Goal: Navigation & Orientation: Find specific page/section

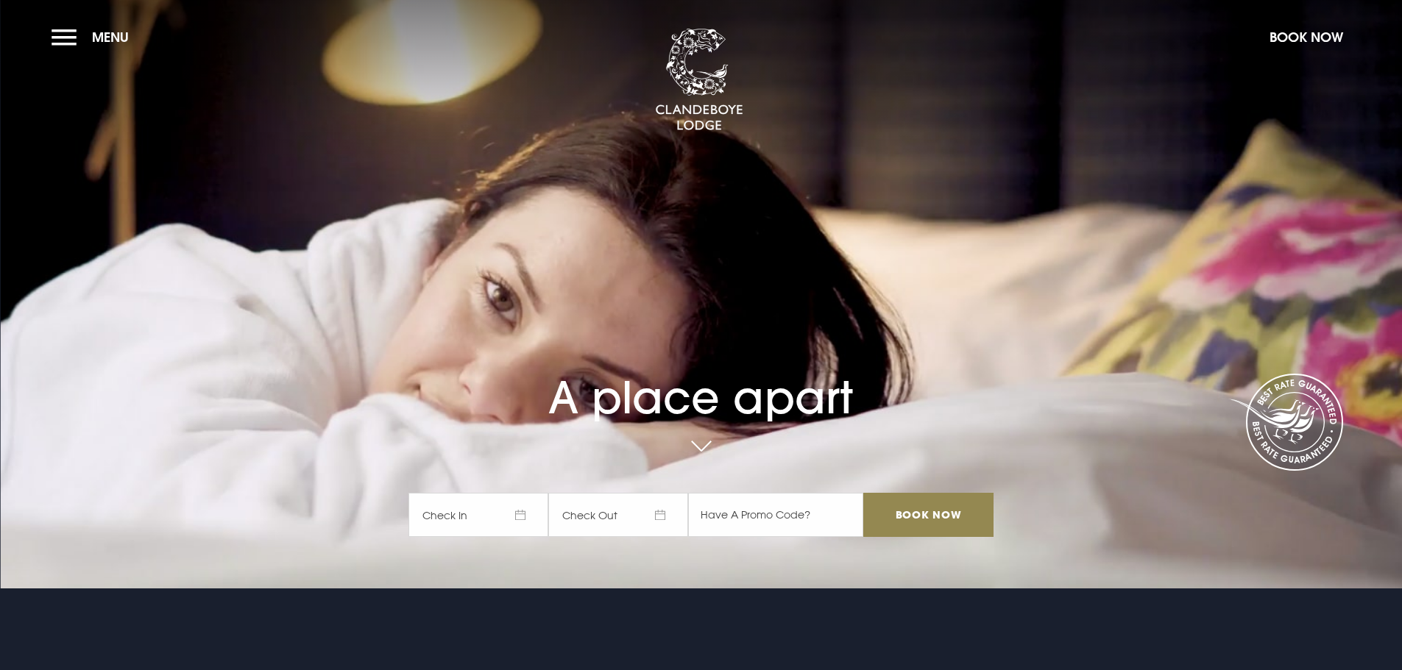
click at [70, 40] on button "Menu" at bounding box center [94, 37] width 85 height 32
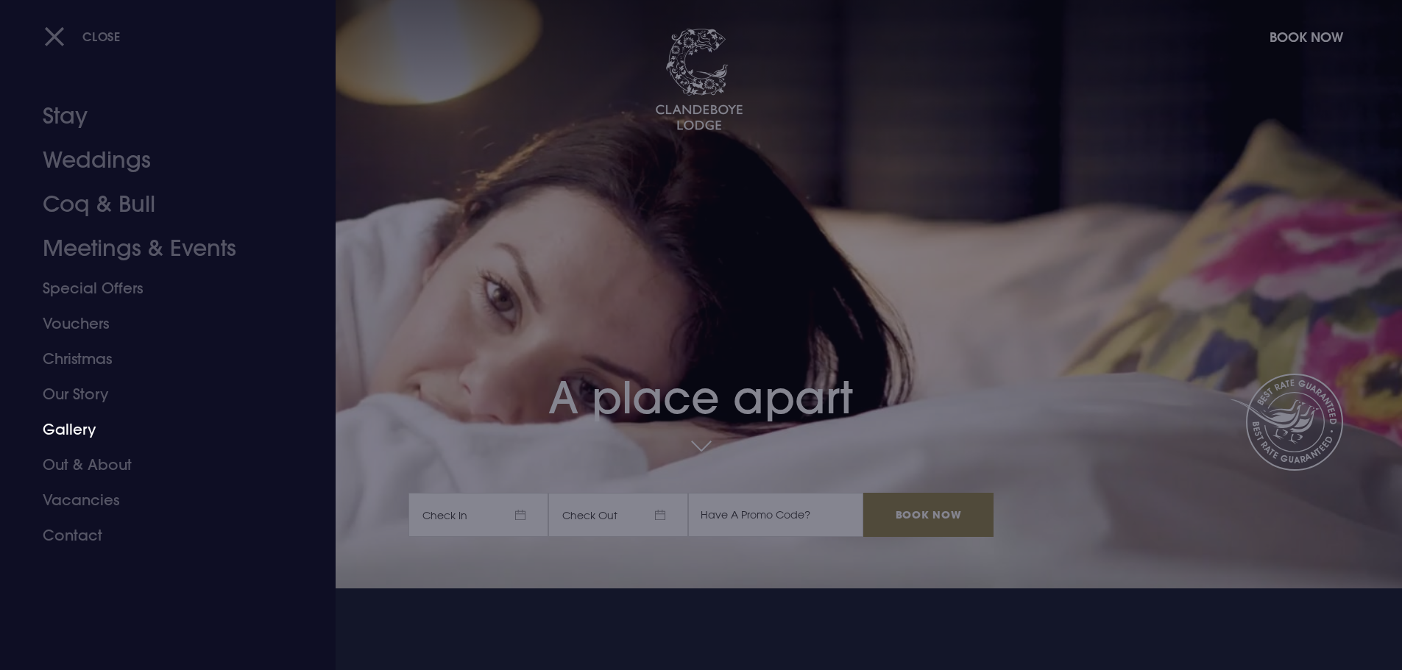
click at [93, 424] on link "Gallery" at bounding box center [159, 429] width 233 height 35
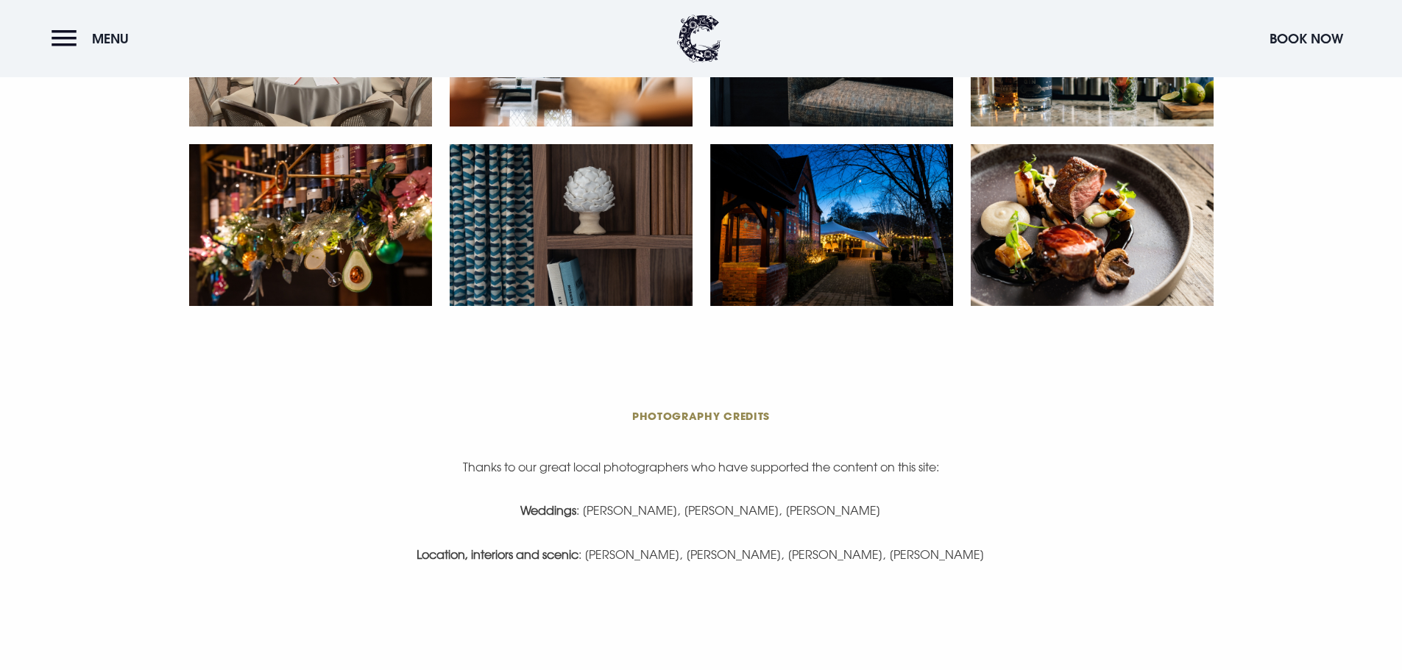
scroll to position [3091, 0]
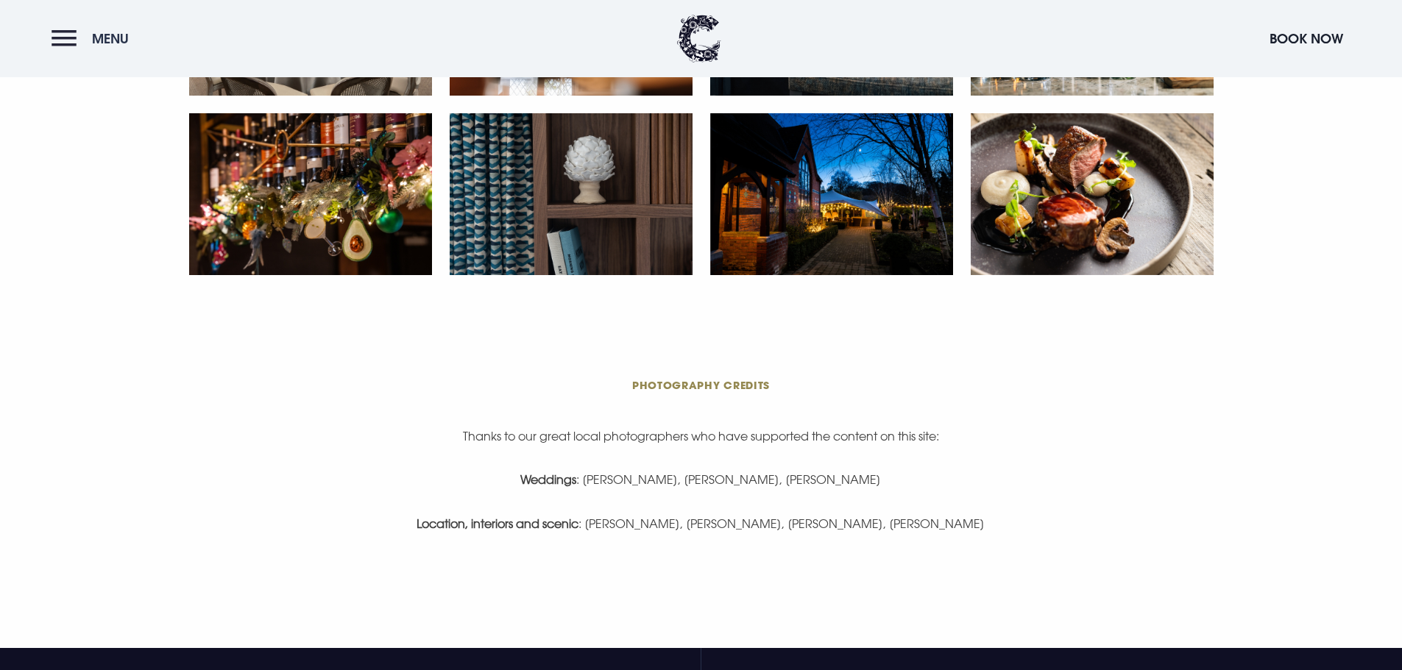
drag, startPoint x: 42, startPoint y: 39, endPoint x: 58, endPoint y: 34, distance: 17.0
click at [52, 36] on header "Menu Book Now" at bounding box center [701, 38] width 1402 height 77
click at [58, 34] on button "Menu" at bounding box center [94, 39] width 85 height 32
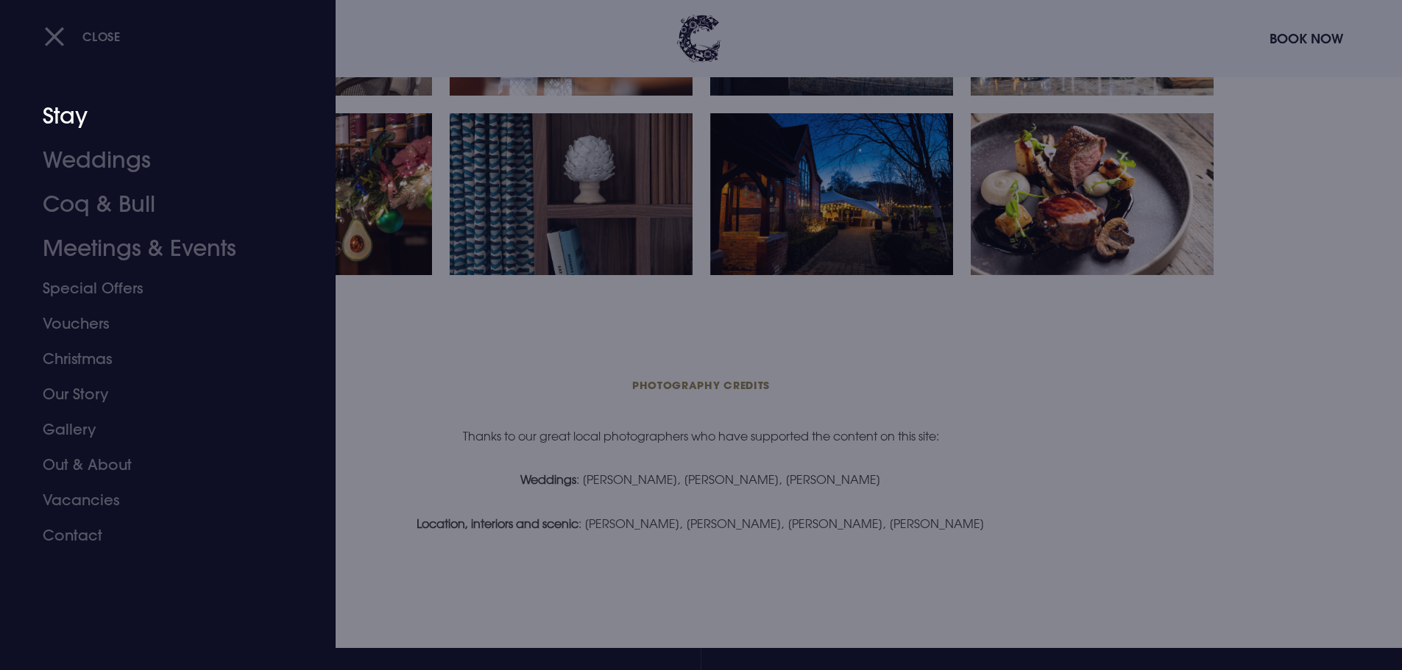
click at [66, 124] on link "Stay" at bounding box center [159, 116] width 233 height 44
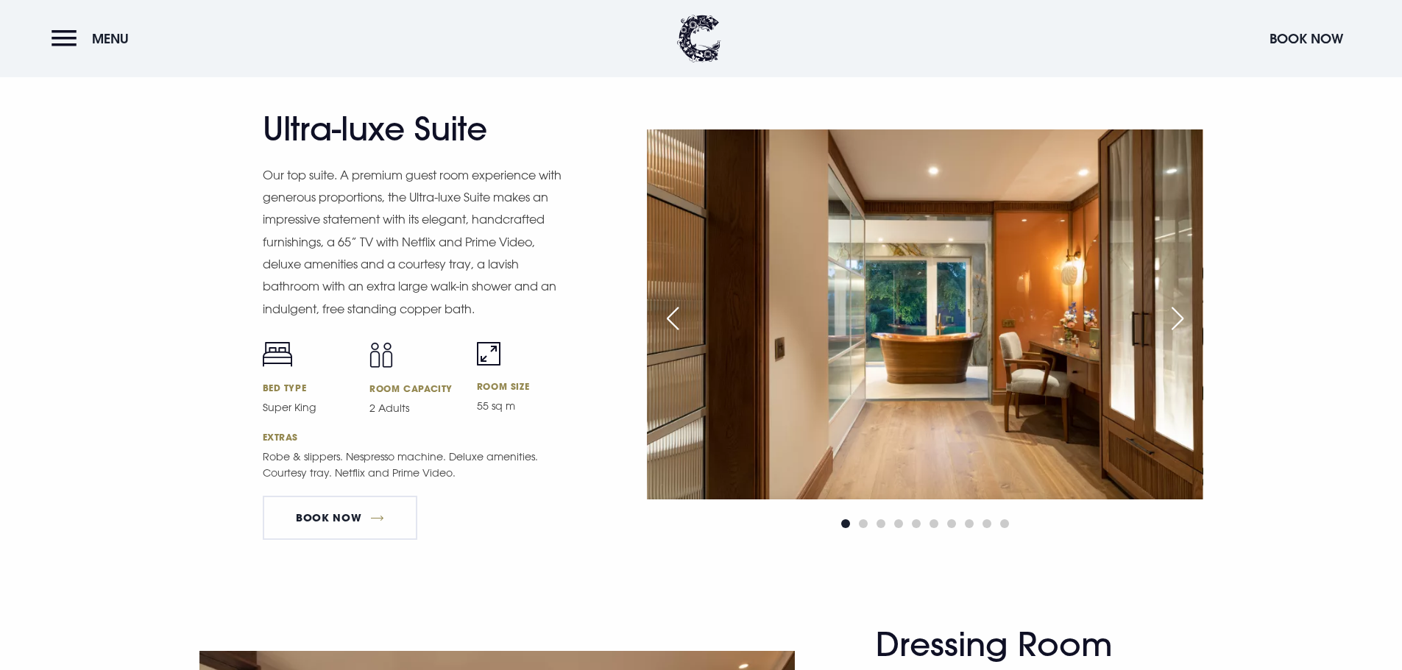
scroll to position [1987, 0]
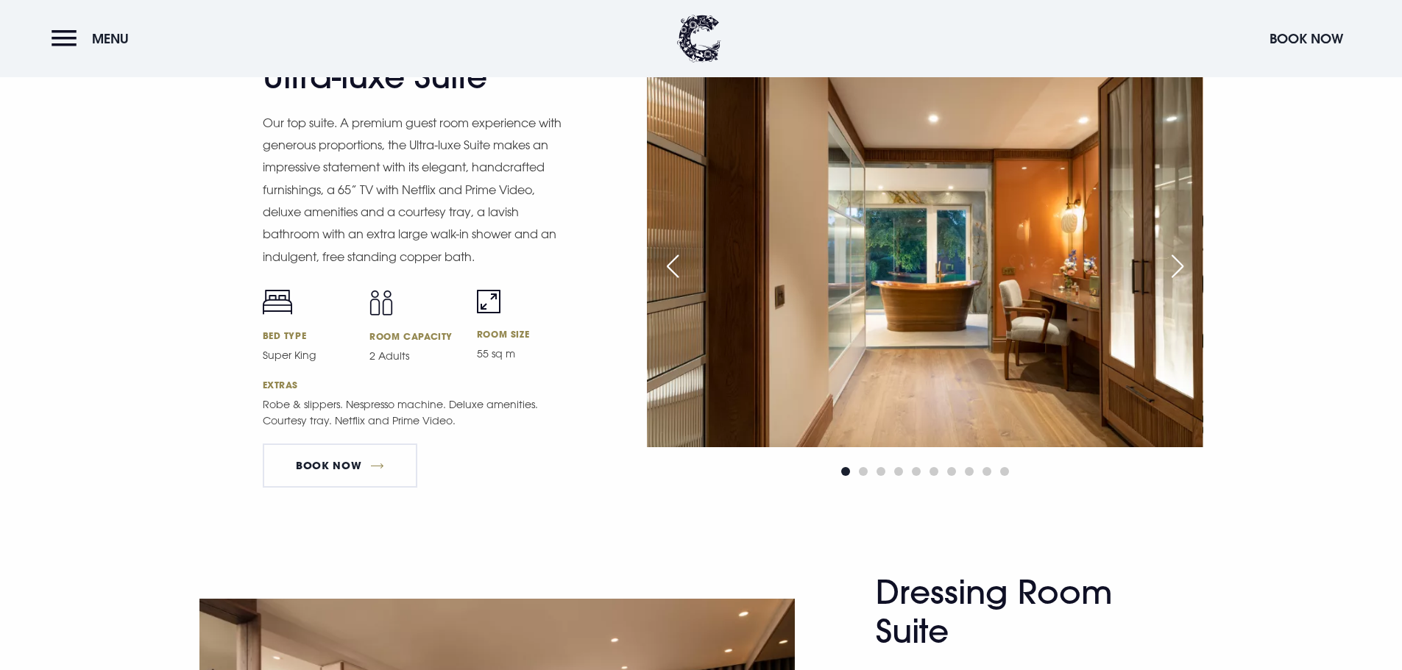
click at [776, 308] on img at bounding box center [925, 262] width 556 height 370
click at [1173, 261] on div "Next slide" at bounding box center [1177, 266] width 37 height 32
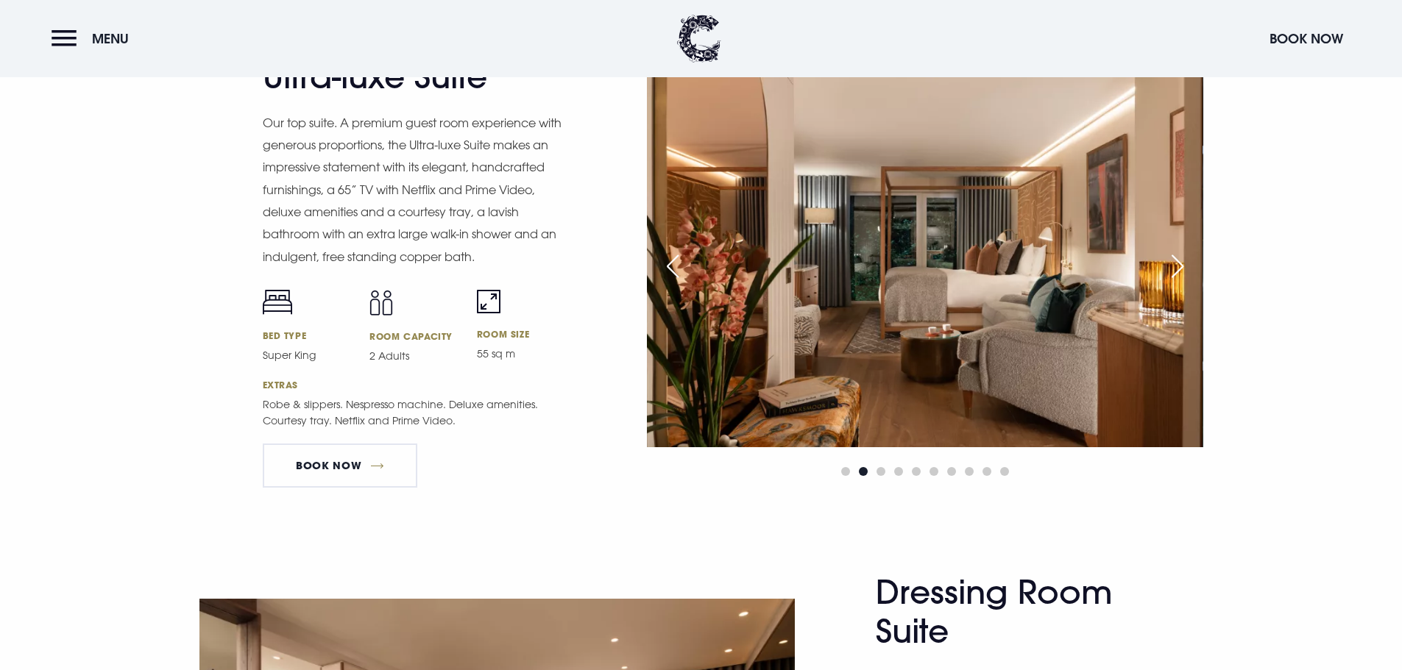
click at [1173, 261] on div "Next slide" at bounding box center [1177, 266] width 37 height 32
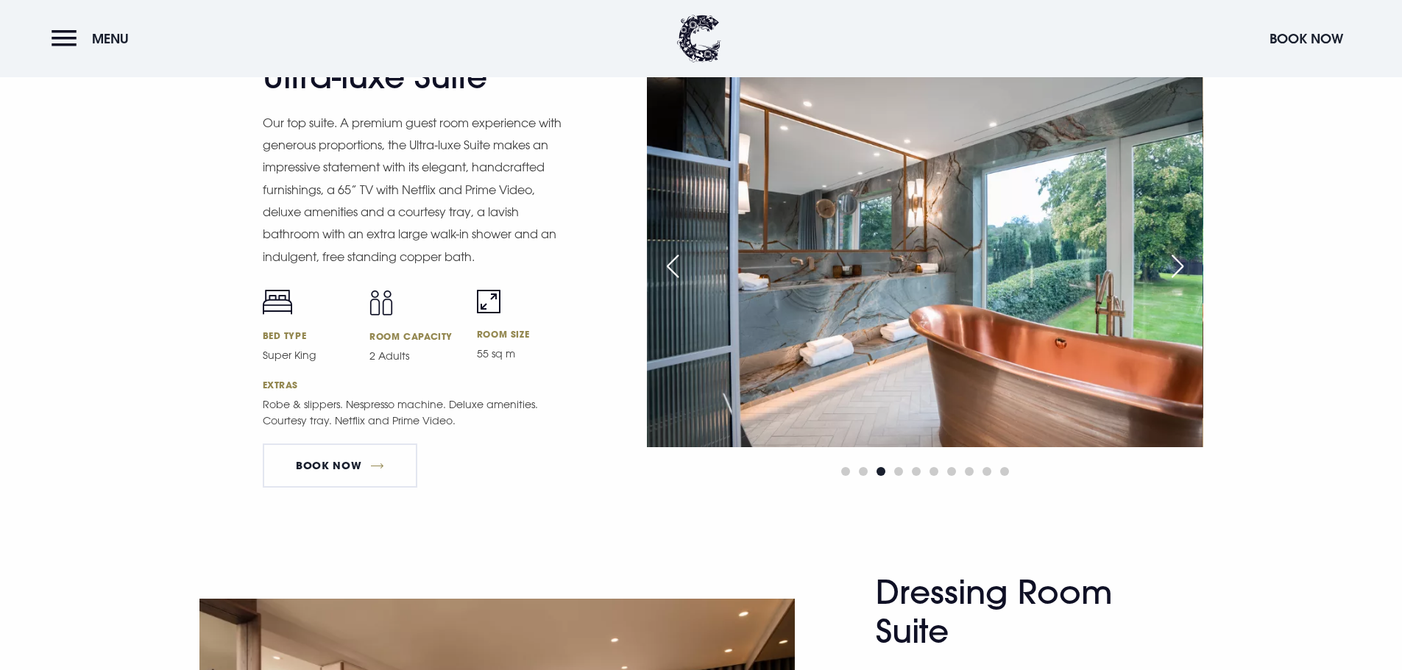
click at [1173, 261] on div "Next slide" at bounding box center [1177, 266] width 37 height 32
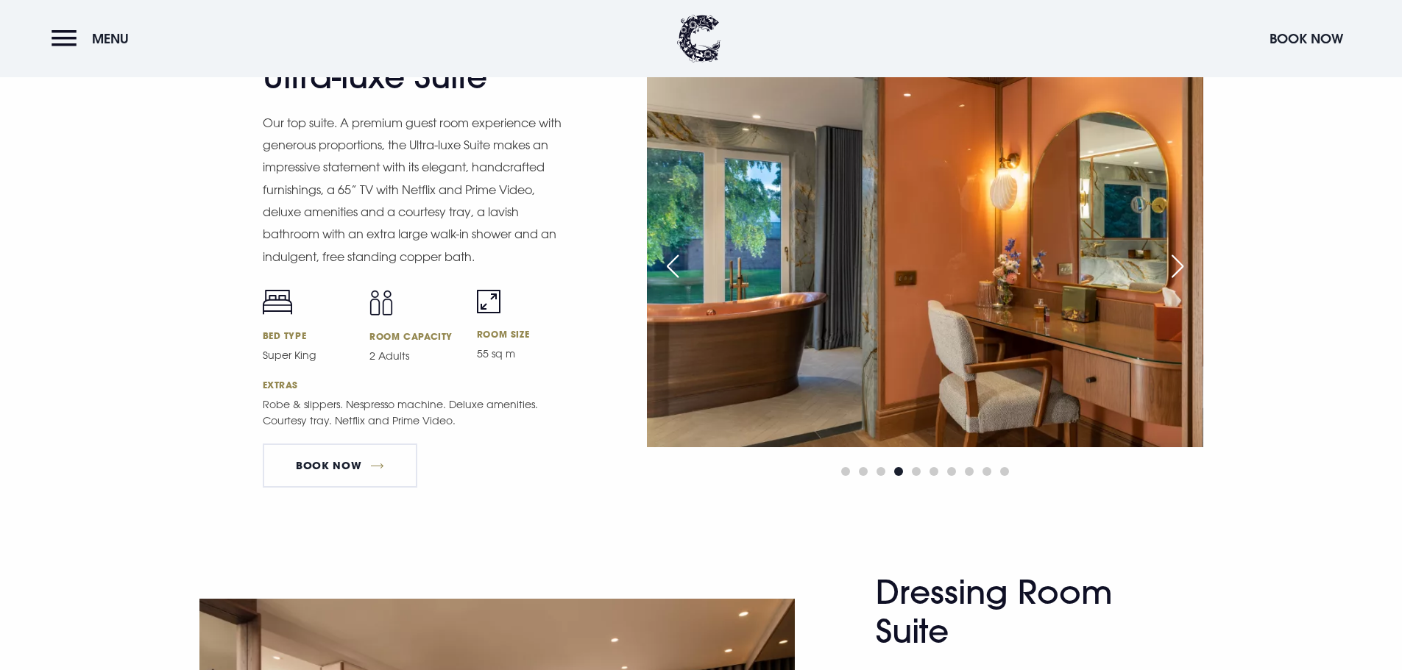
click at [1173, 261] on div "Next slide" at bounding box center [1177, 266] width 37 height 32
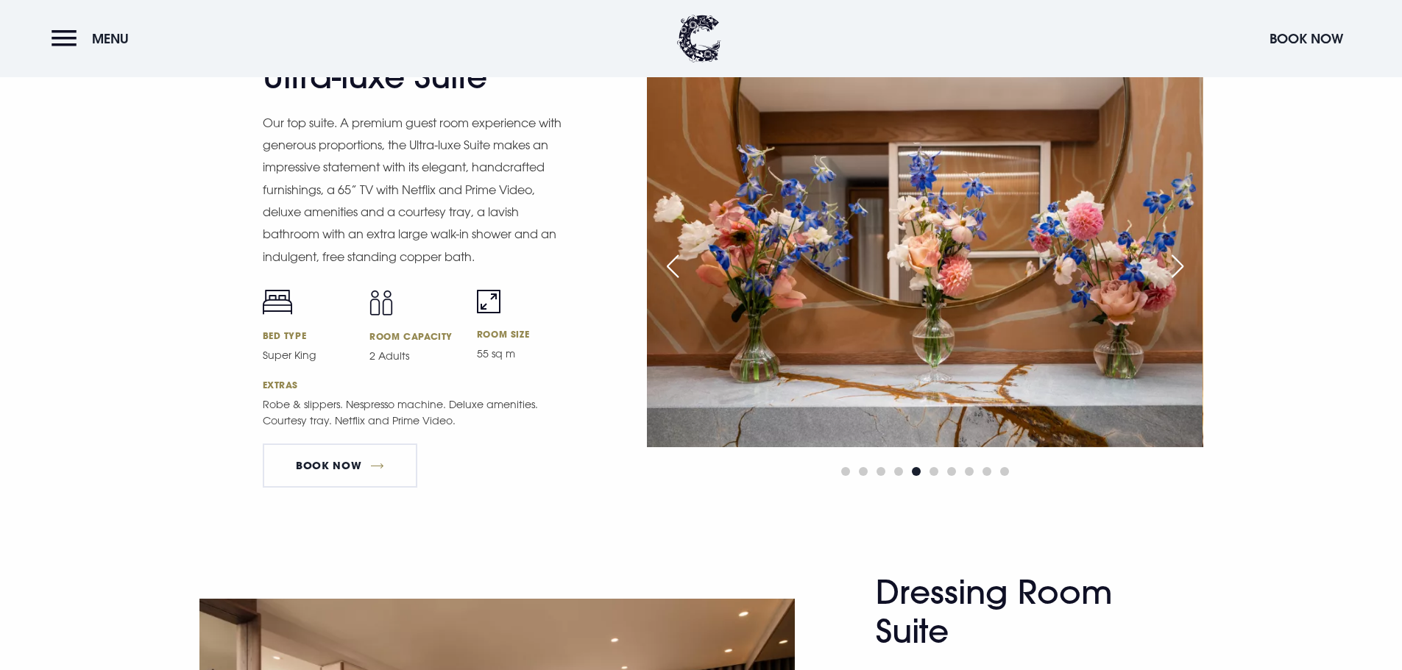
click at [674, 262] on div "Previous slide" at bounding box center [672, 266] width 37 height 32
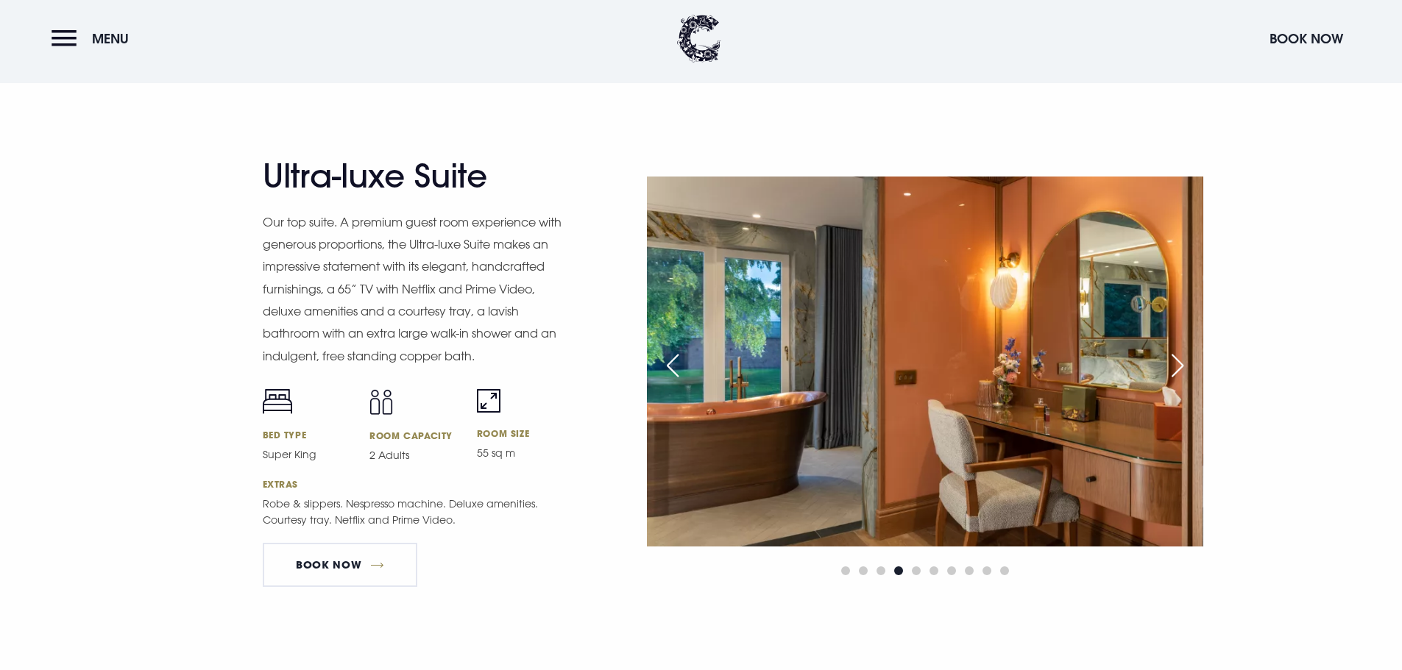
scroll to position [1887, 0]
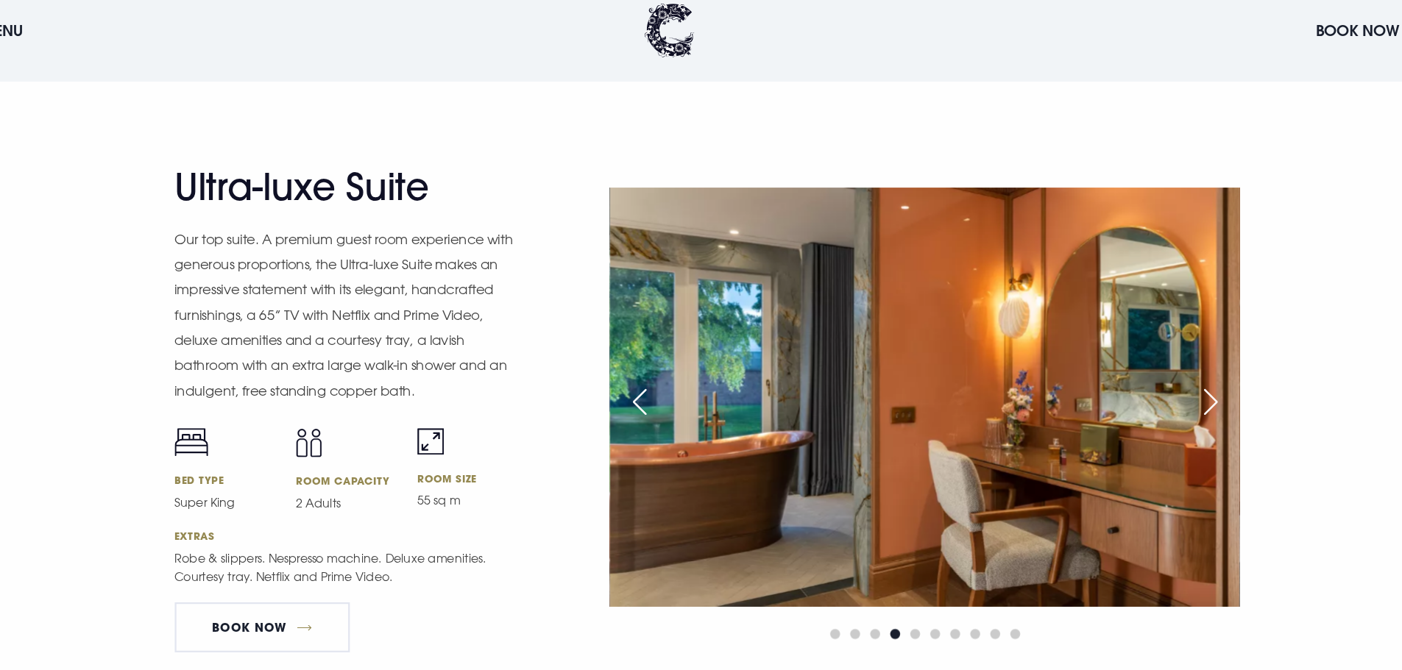
click at [1169, 367] on div "Next slide" at bounding box center [1177, 366] width 37 height 32
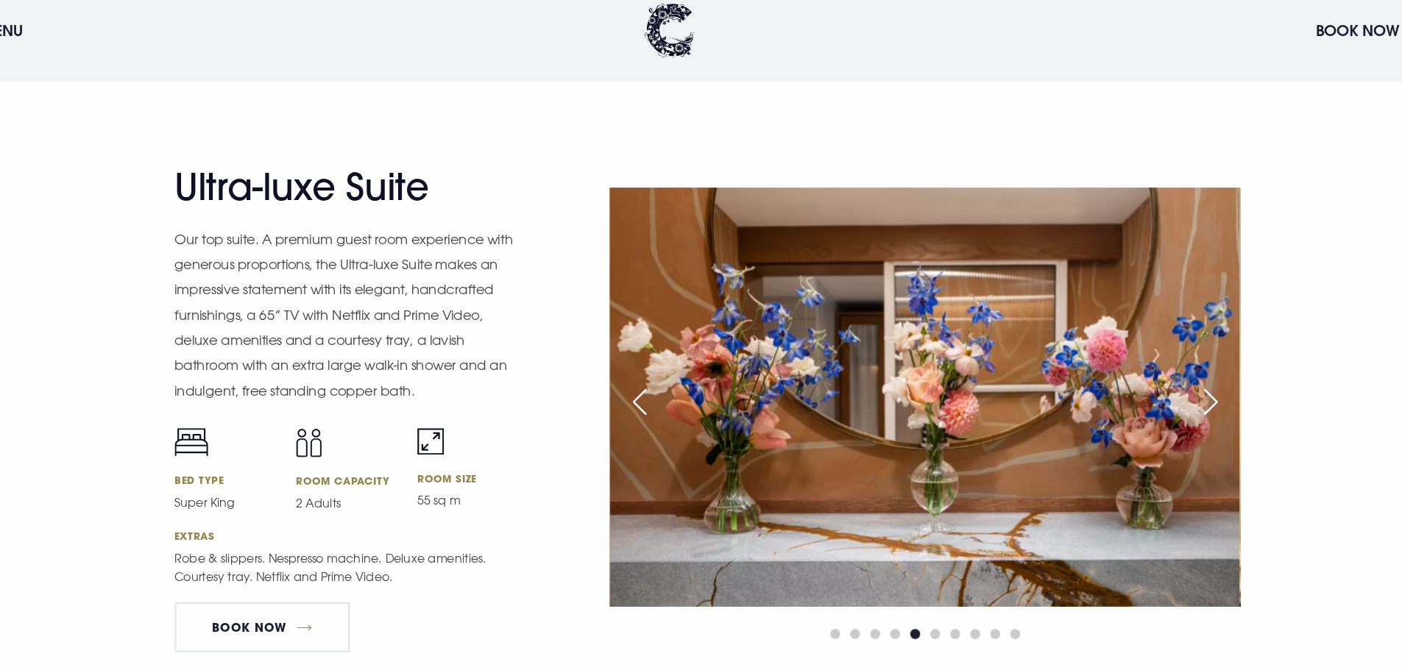
click at [1164, 367] on div "Next slide" at bounding box center [1177, 366] width 37 height 32
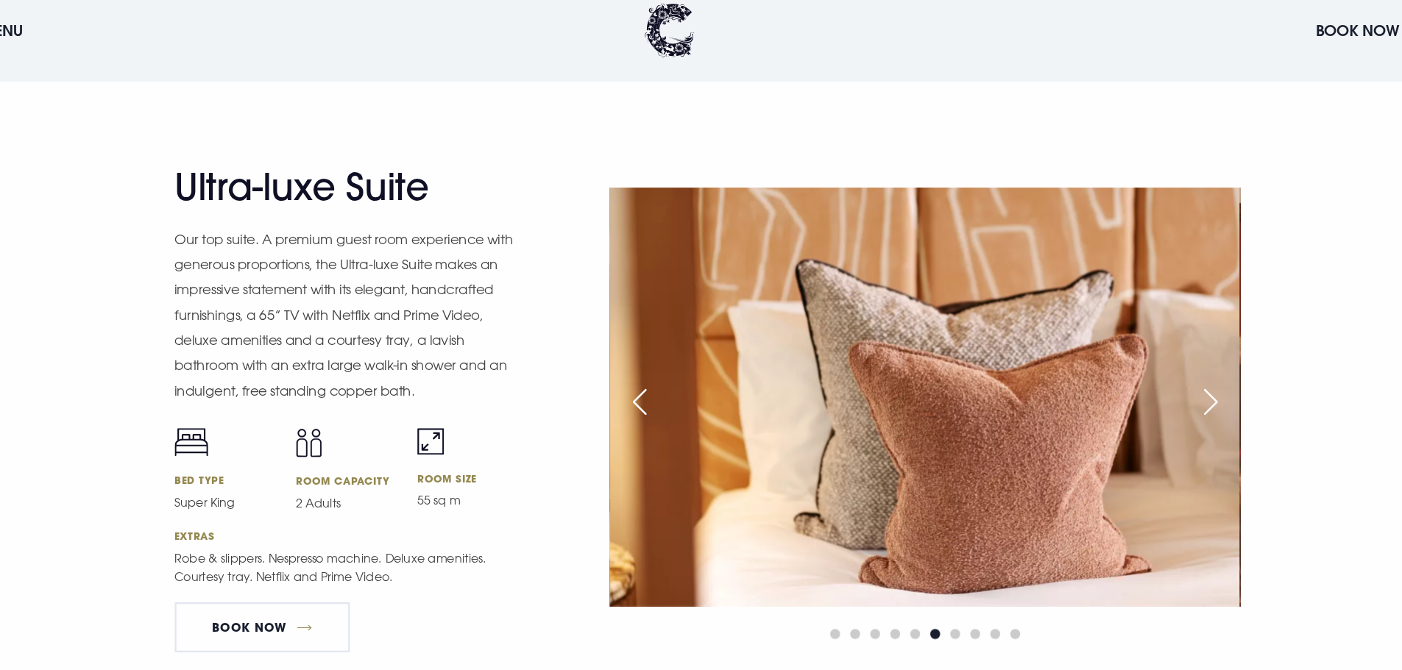
click at [1164, 367] on div "Next slide" at bounding box center [1177, 366] width 37 height 32
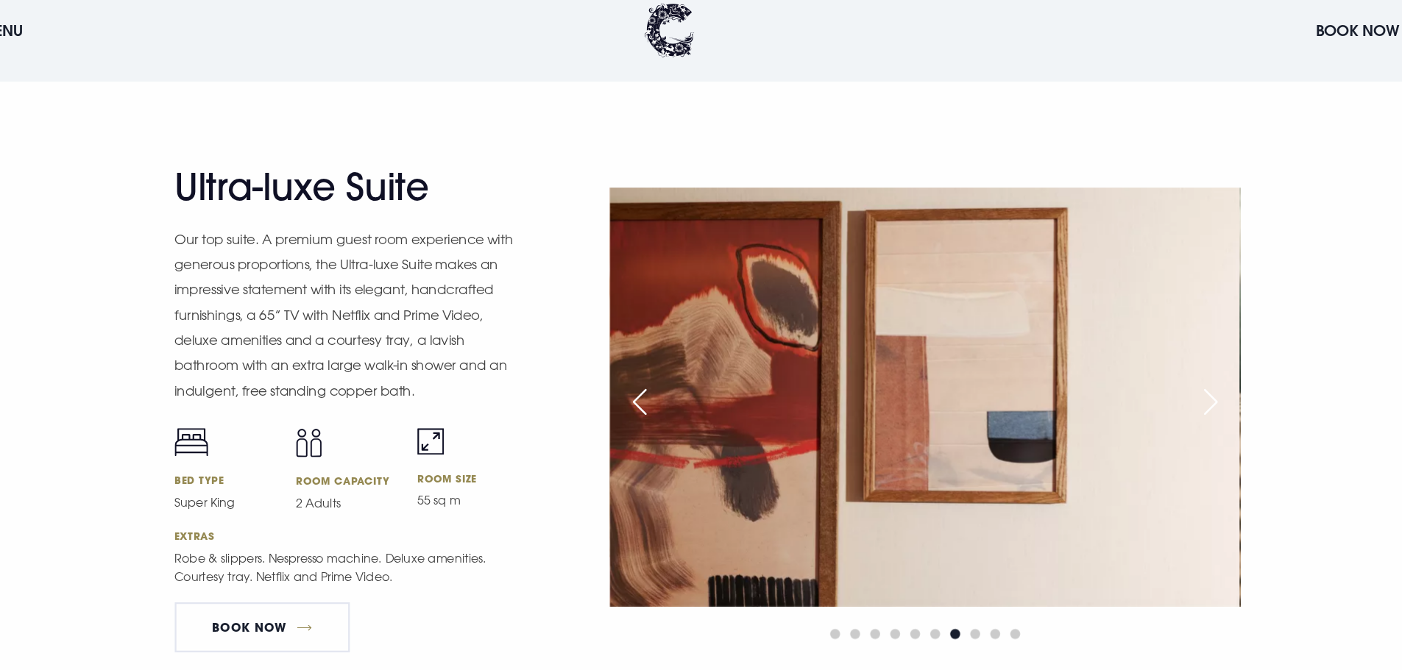
click at [1164, 367] on div "Next slide" at bounding box center [1177, 366] width 37 height 32
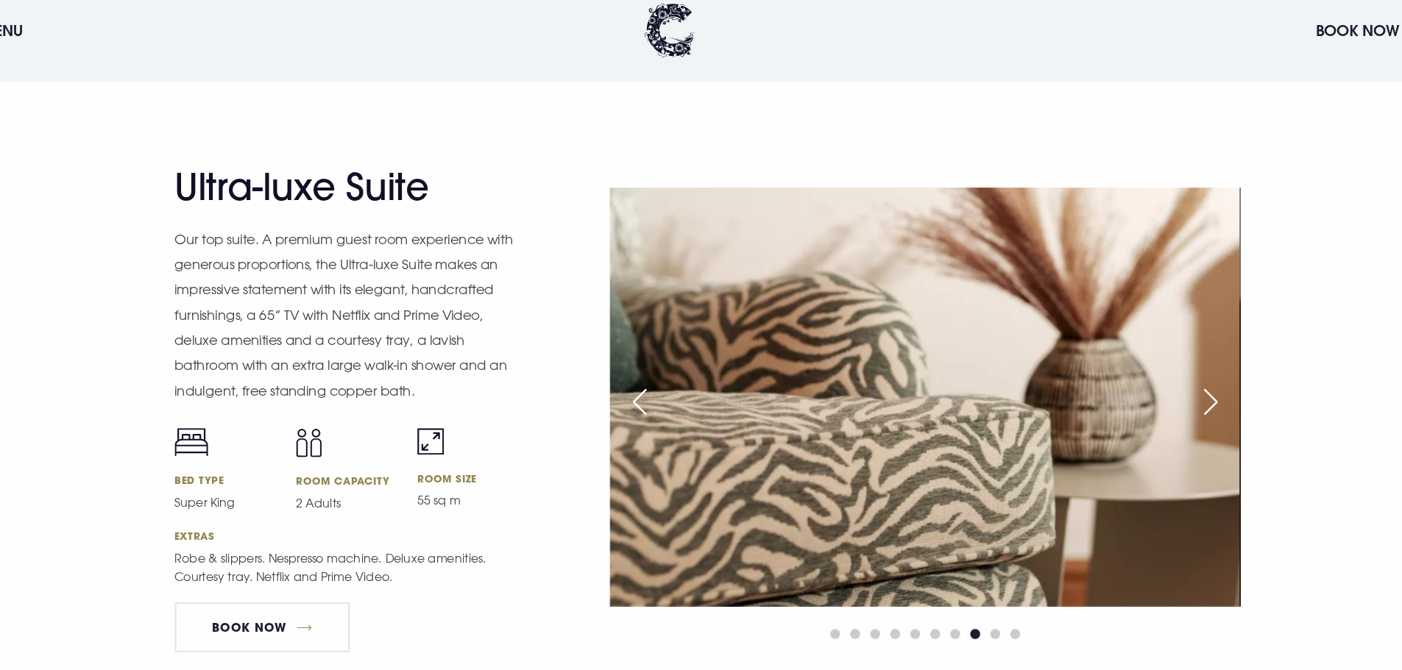
click at [1164, 367] on div "Next slide" at bounding box center [1177, 366] width 37 height 32
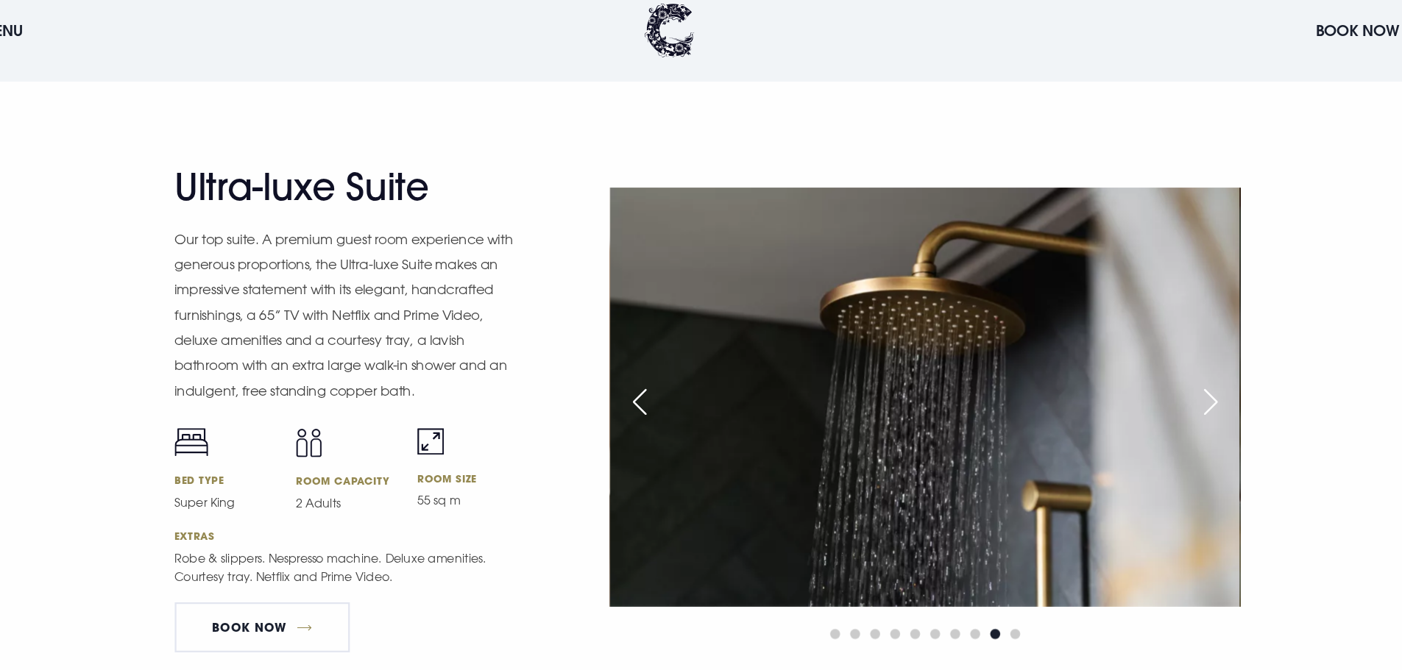
click at [1164, 367] on div "Next slide" at bounding box center [1177, 366] width 37 height 32
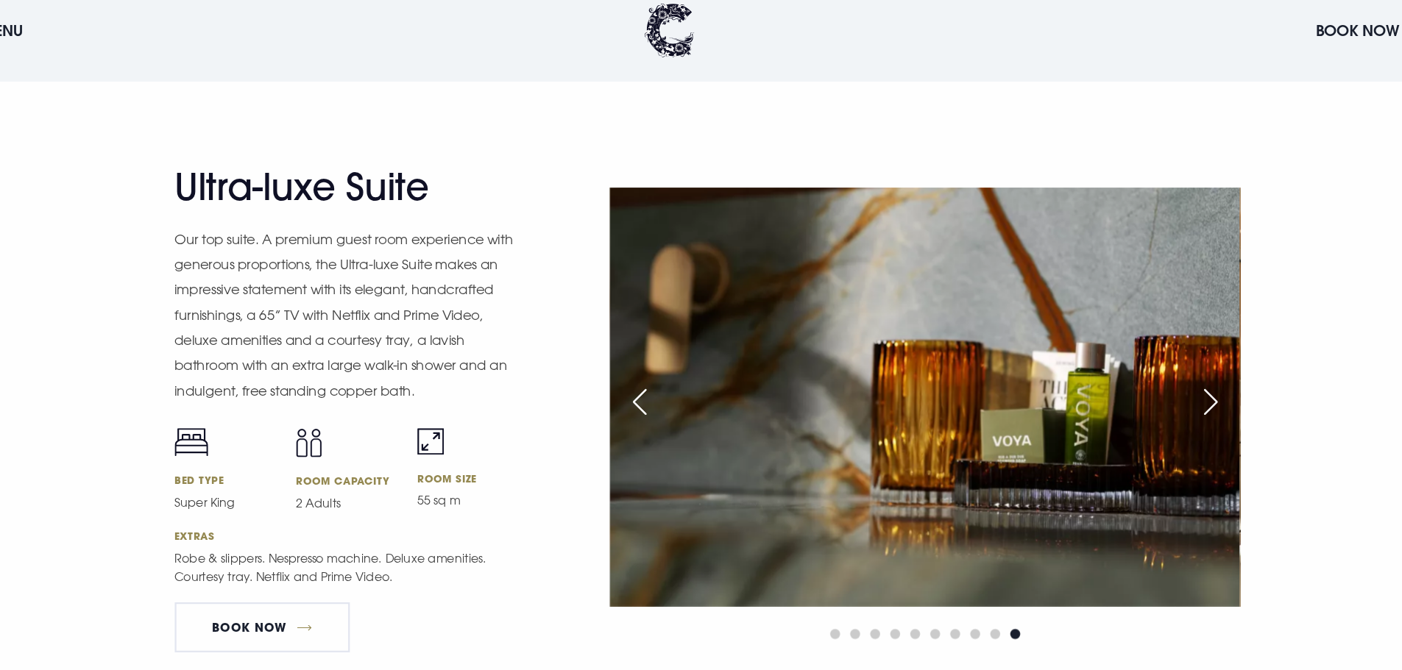
click at [1164, 367] on div "Next slide" at bounding box center [1177, 366] width 37 height 32
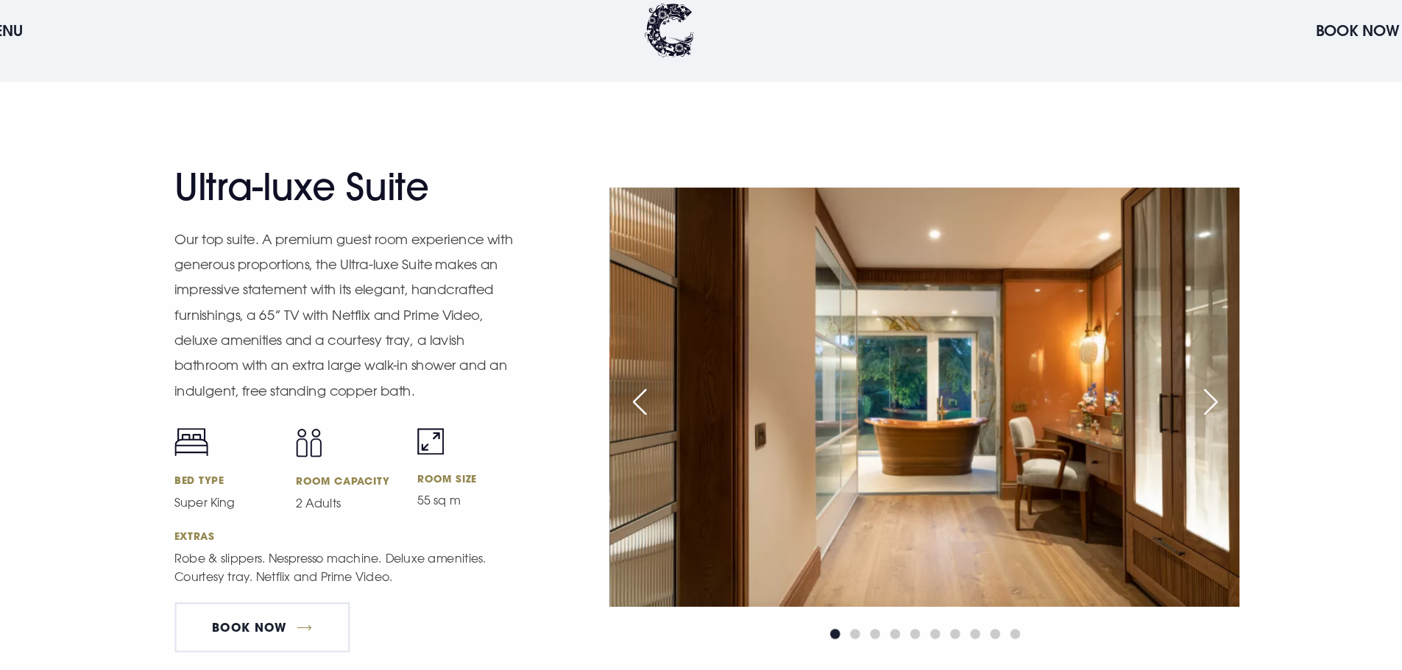
click at [1164, 367] on div "Next slide" at bounding box center [1177, 366] width 37 height 32
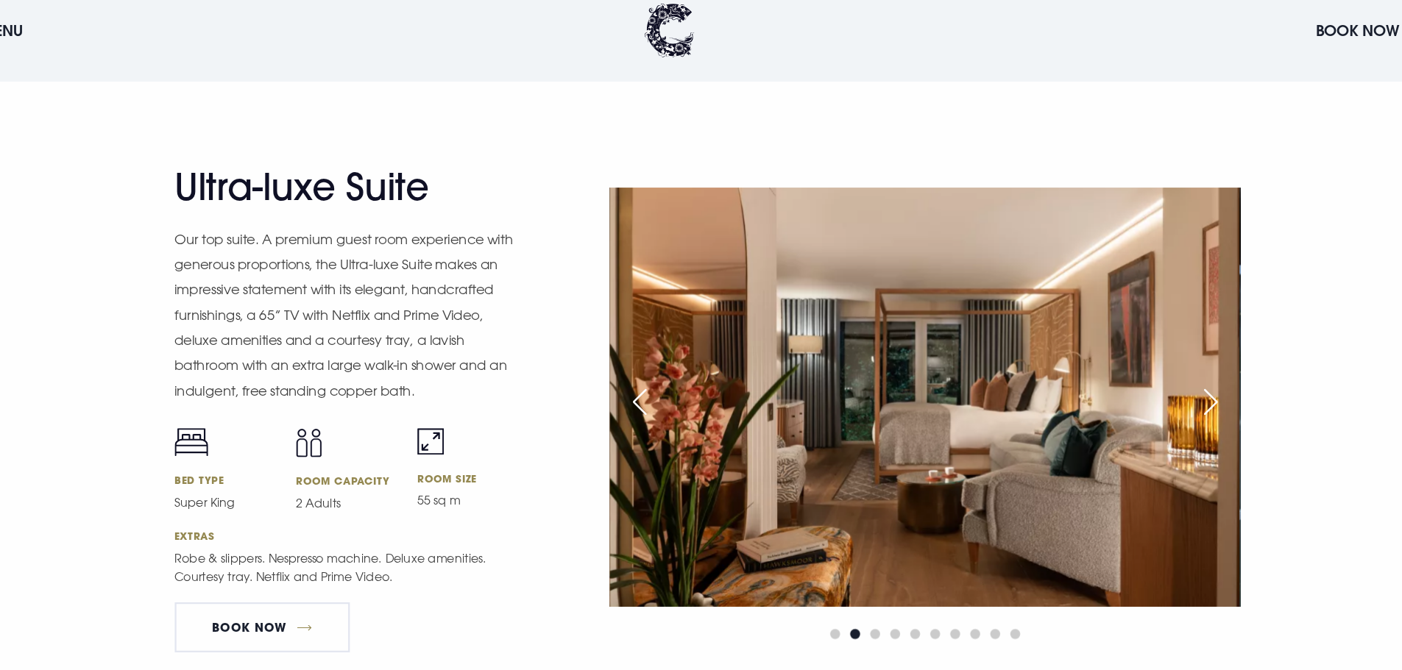
click at [1176, 364] on div "Next slide" at bounding box center [1177, 366] width 37 height 32
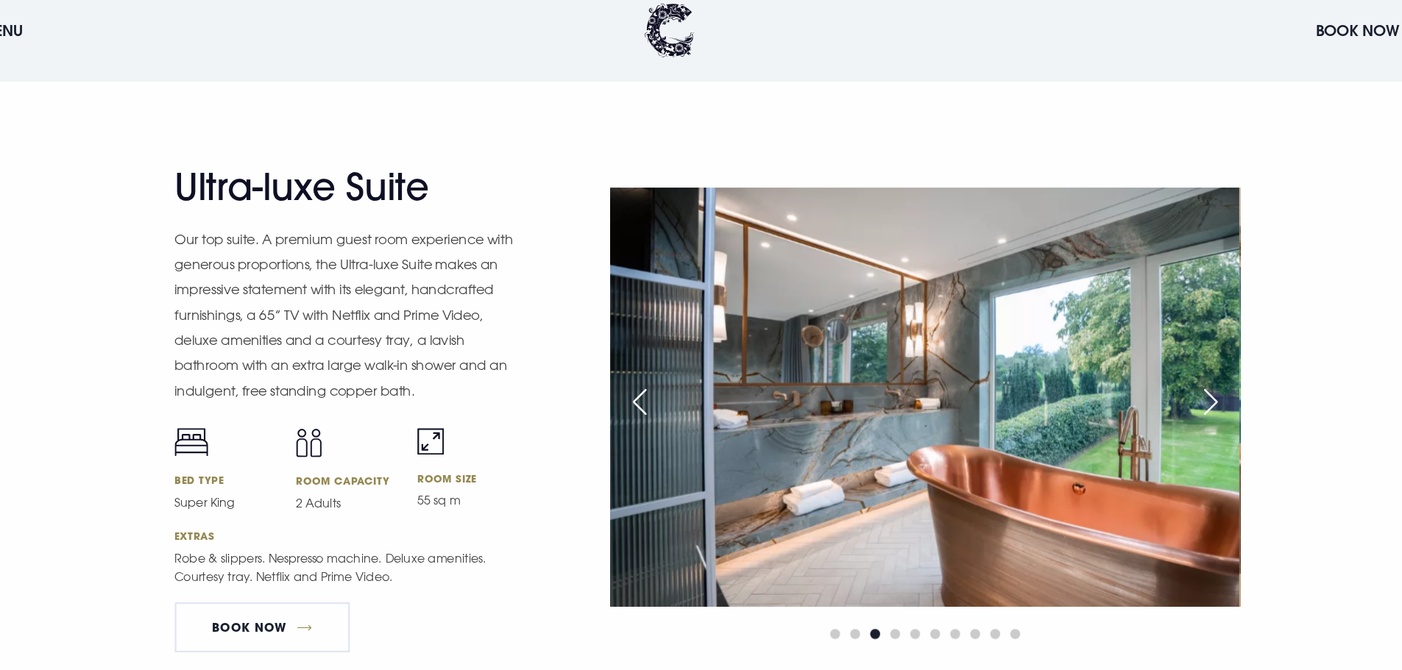
click at [1176, 364] on div "Next slide" at bounding box center [1177, 366] width 37 height 32
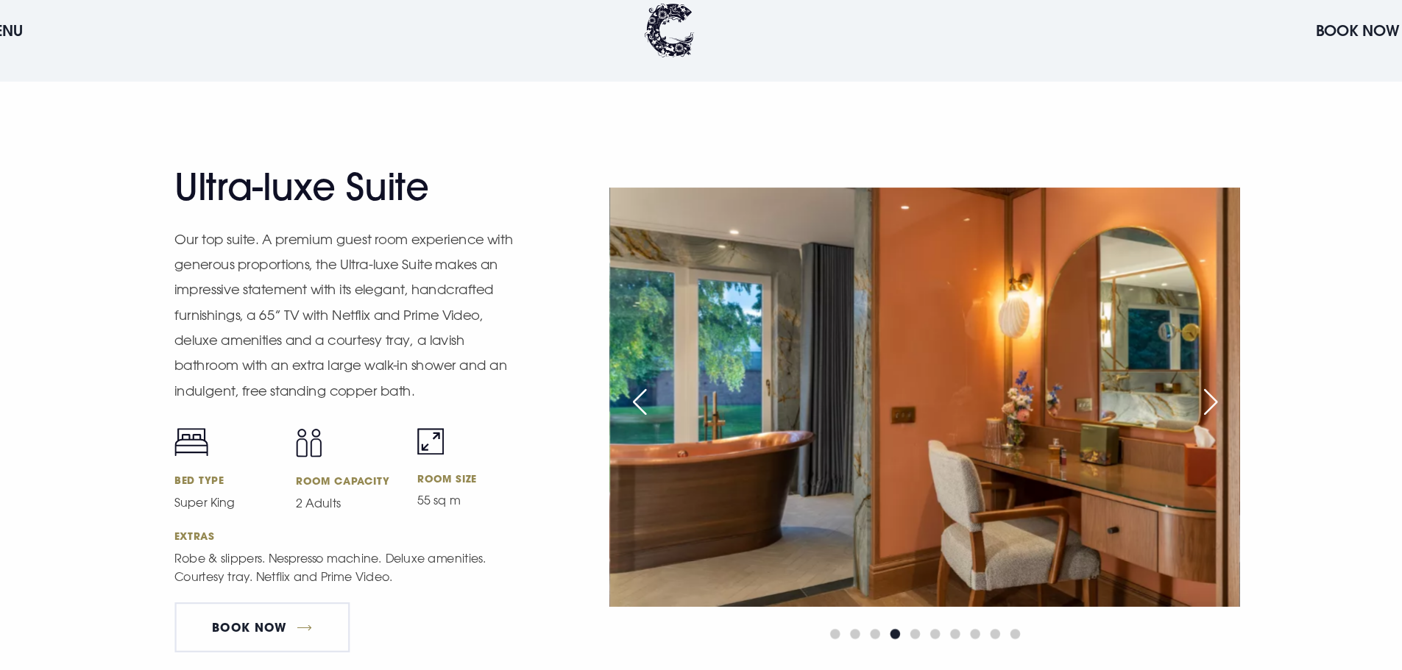
click at [677, 389] on img at bounding box center [925, 362] width 556 height 370
click at [676, 372] on div "Previous slide" at bounding box center [672, 366] width 37 height 32
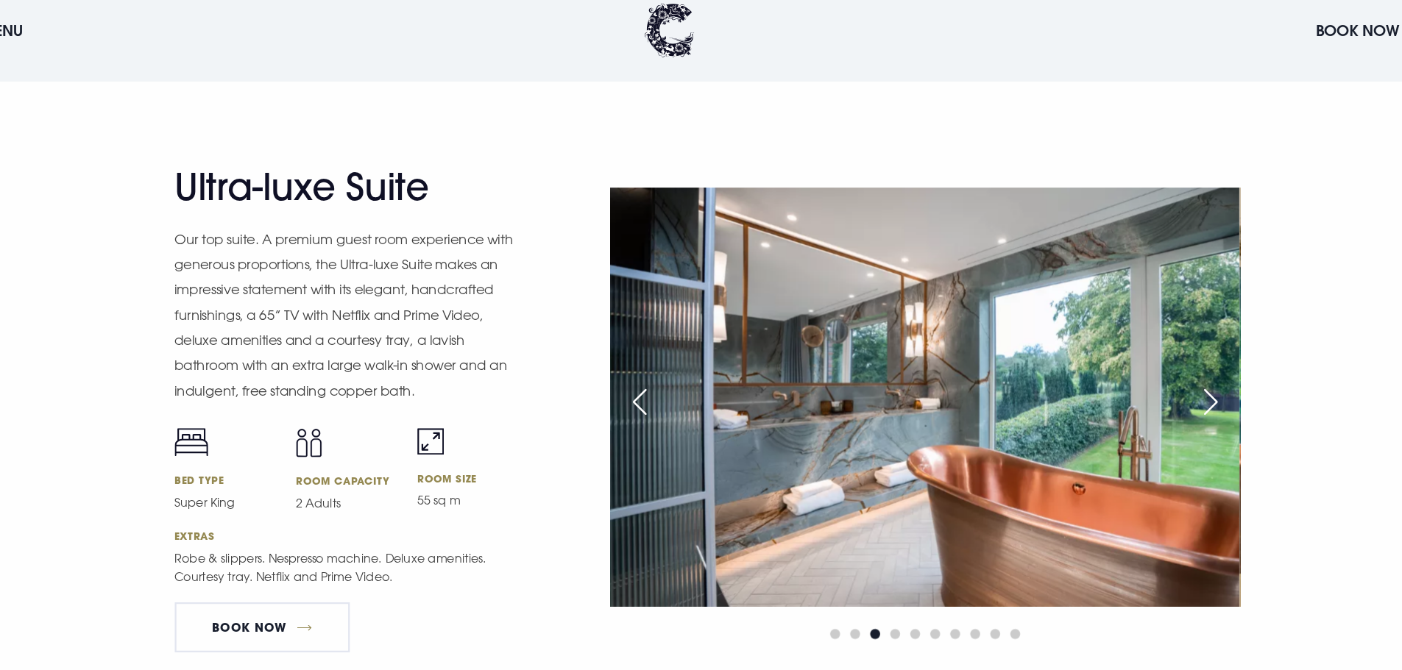
click at [667, 358] on div "Previous slide" at bounding box center [672, 366] width 37 height 32
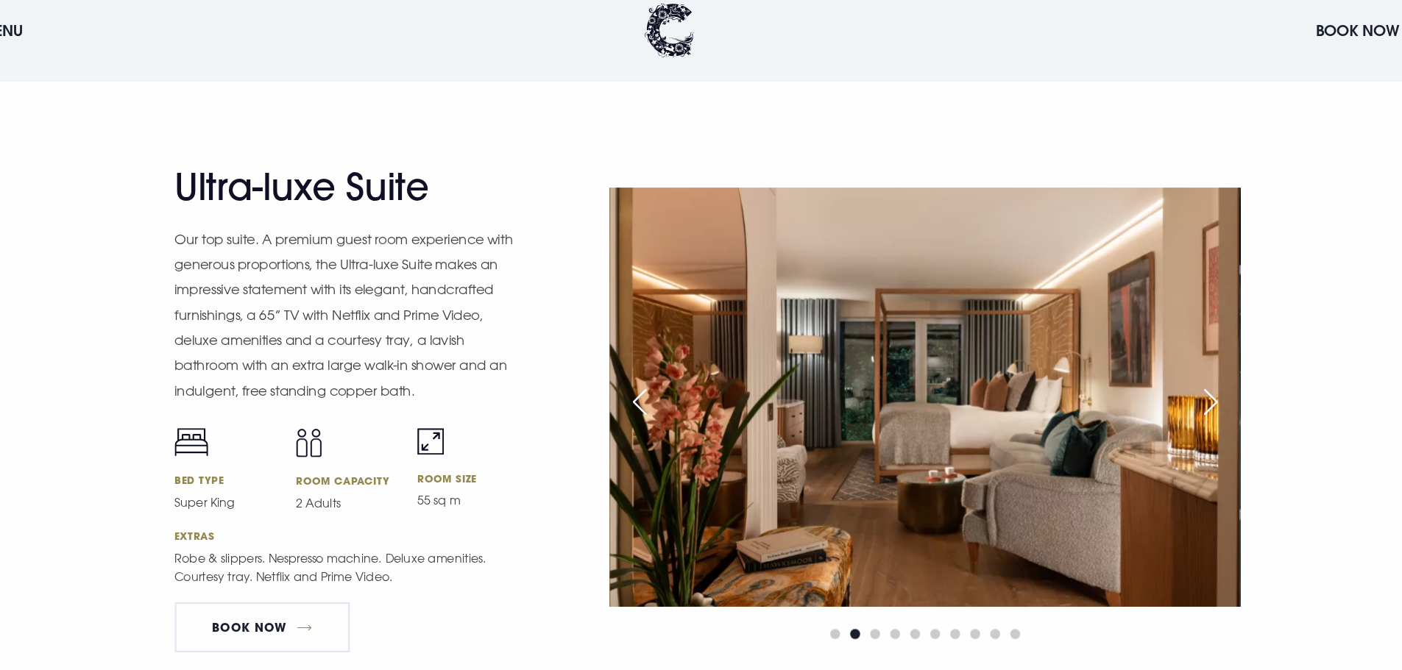
click at [667, 356] on div "Previous slide" at bounding box center [672, 366] width 37 height 32
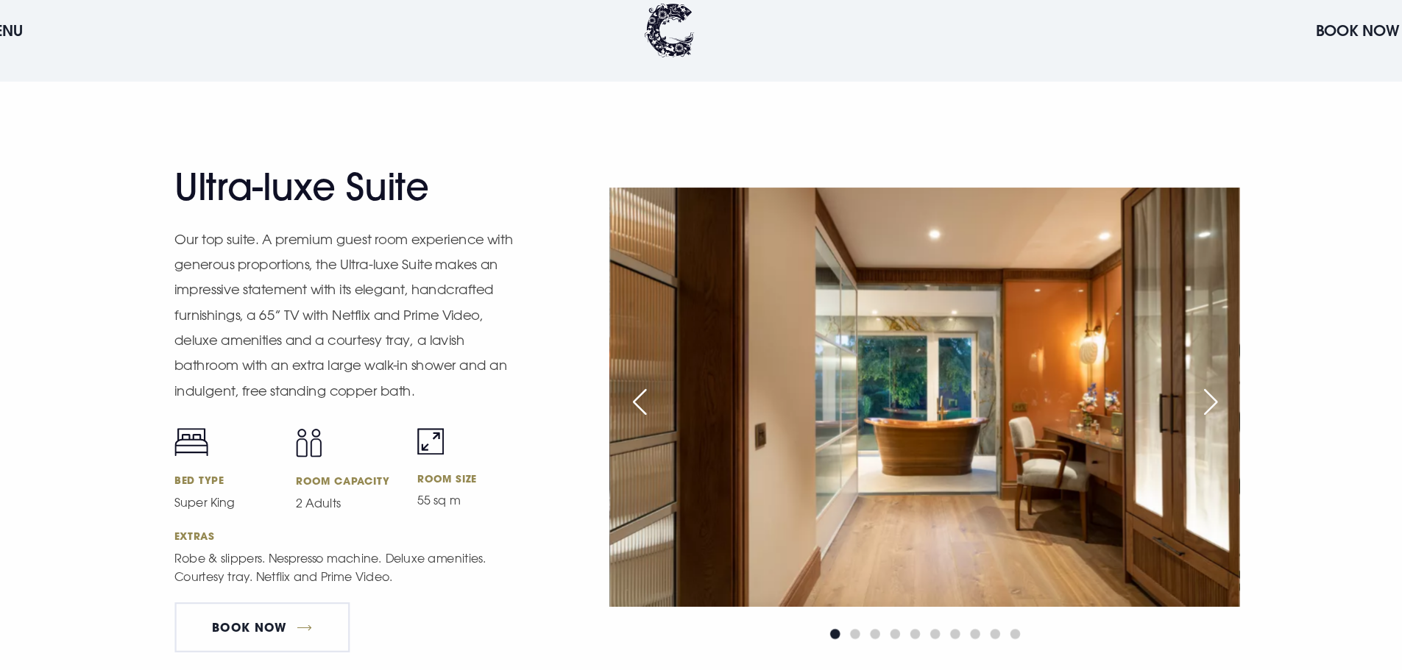
click at [667, 356] on div "Previous slide" at bounding box center [672, 366] width 37 height 32
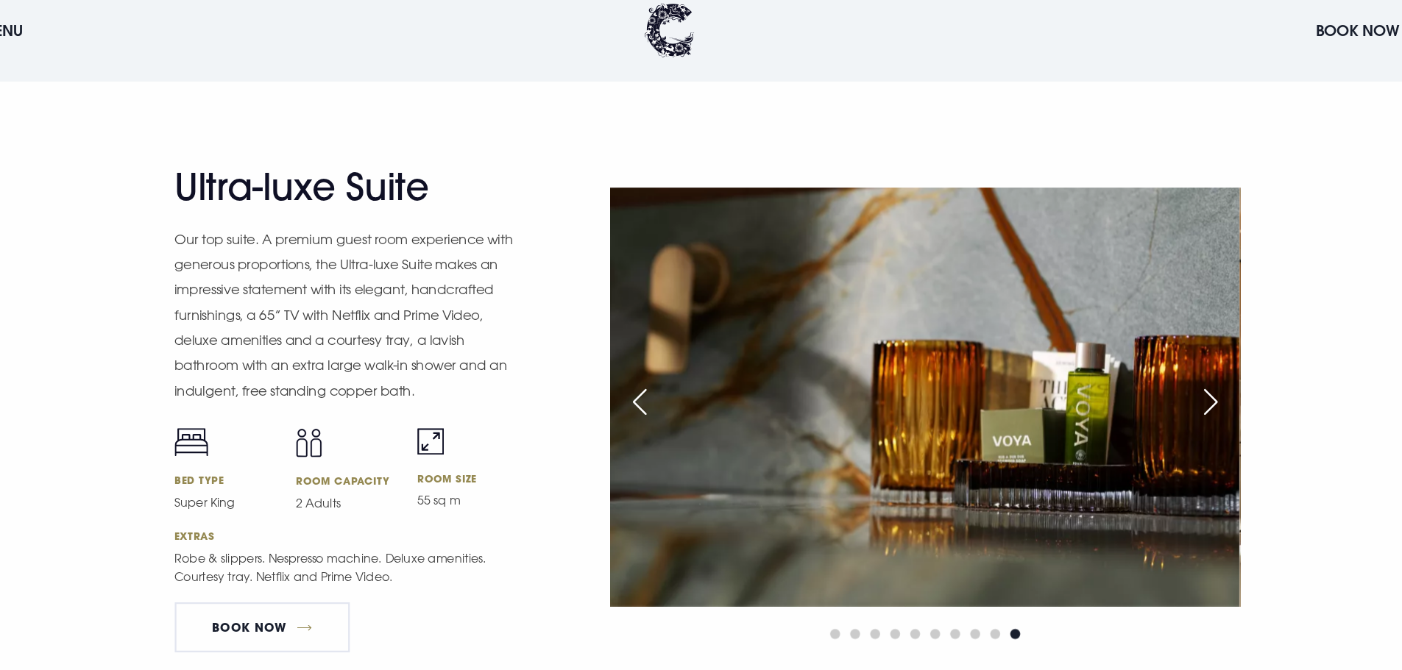
click at [667, 356] on div "Previous slide" at bounding box center [672, 366] width 37 height 32
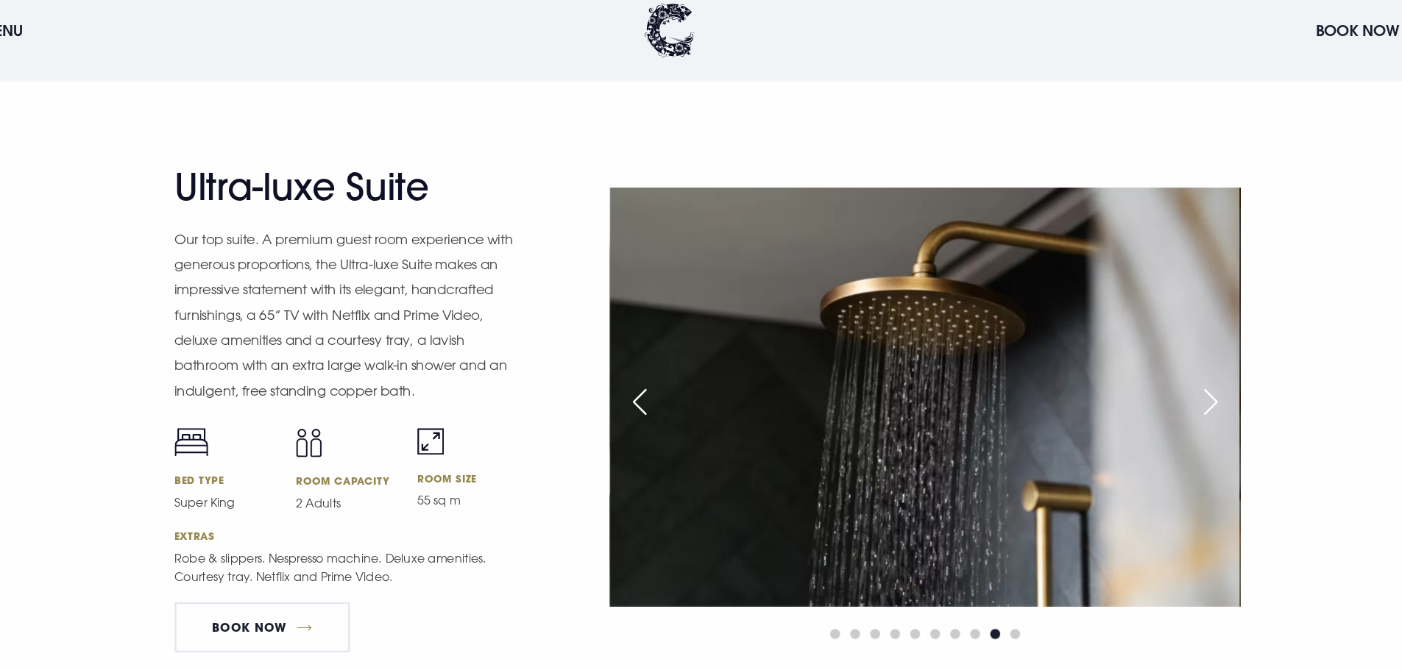
click at [667, 356] on div "Previous slide" at bounding box center [672, 366] width 37 height 32
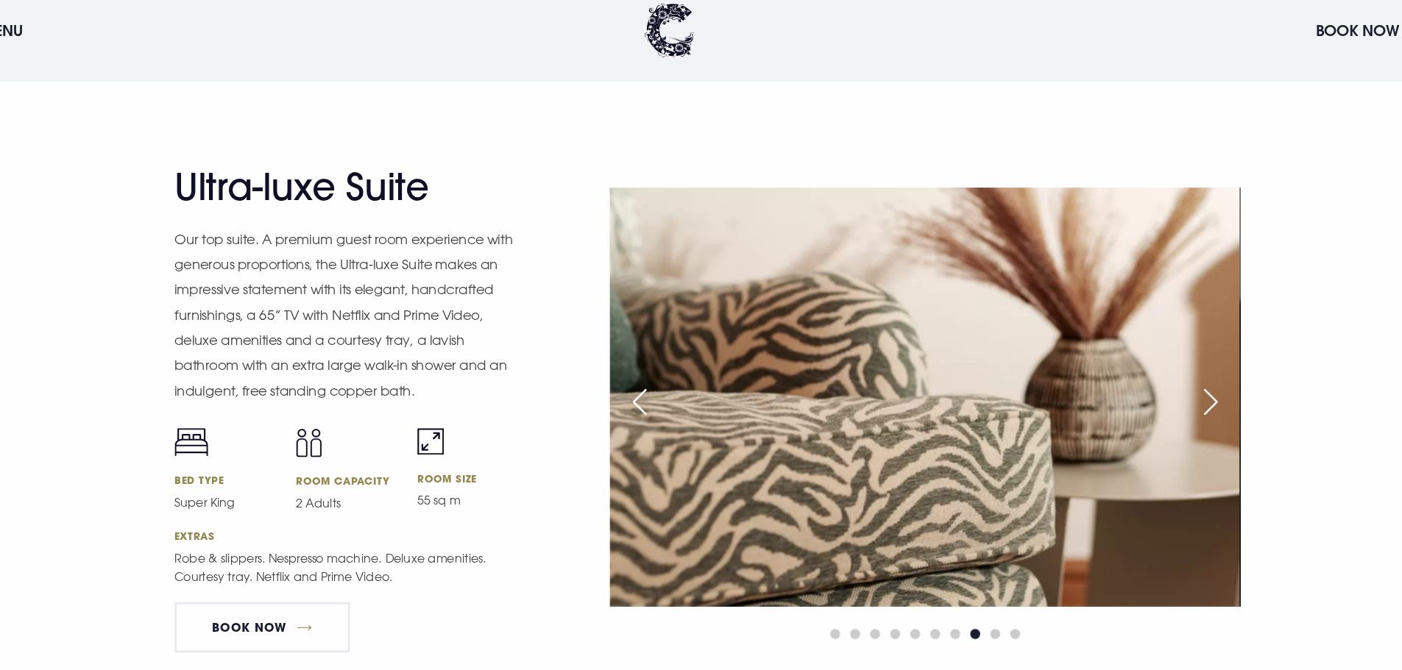
click at [667, 356] on div "Previous slide" at bounding box center [672, 366] width 37 height 32
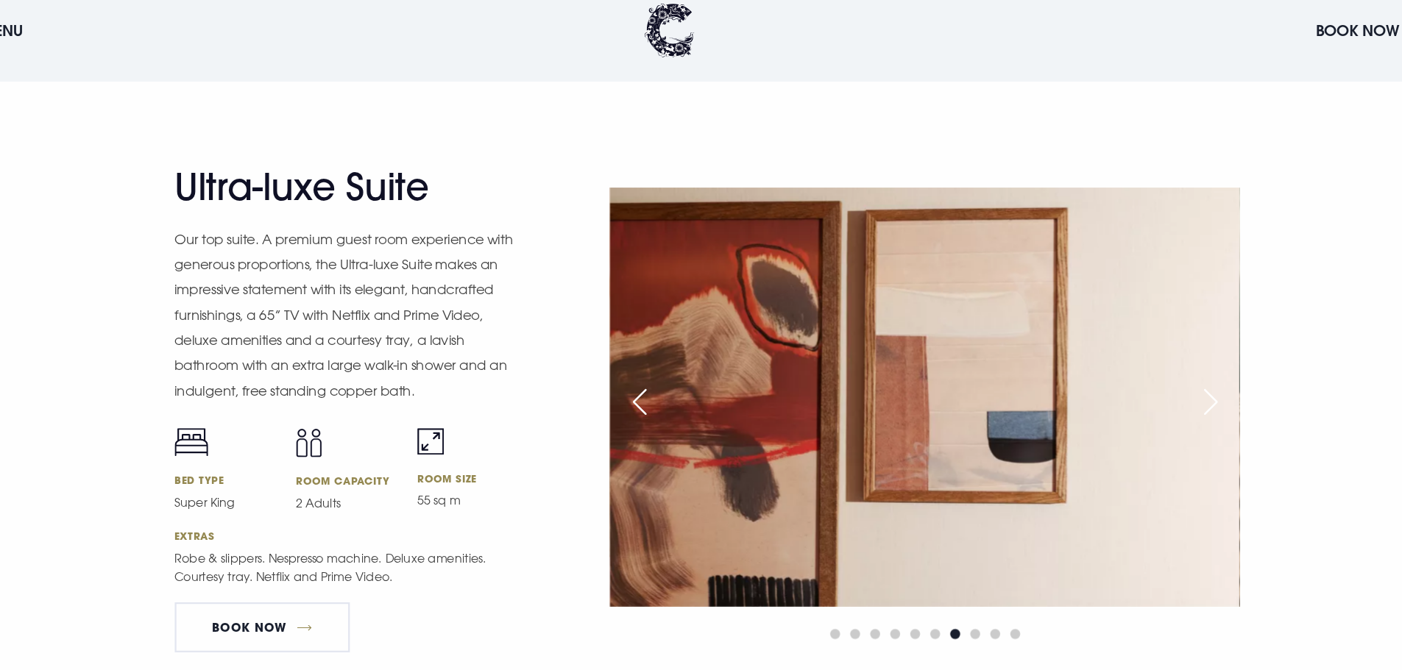
click at [667, 356] on div "Previous slide" at bounding box center [672, 366] width 37 height 32
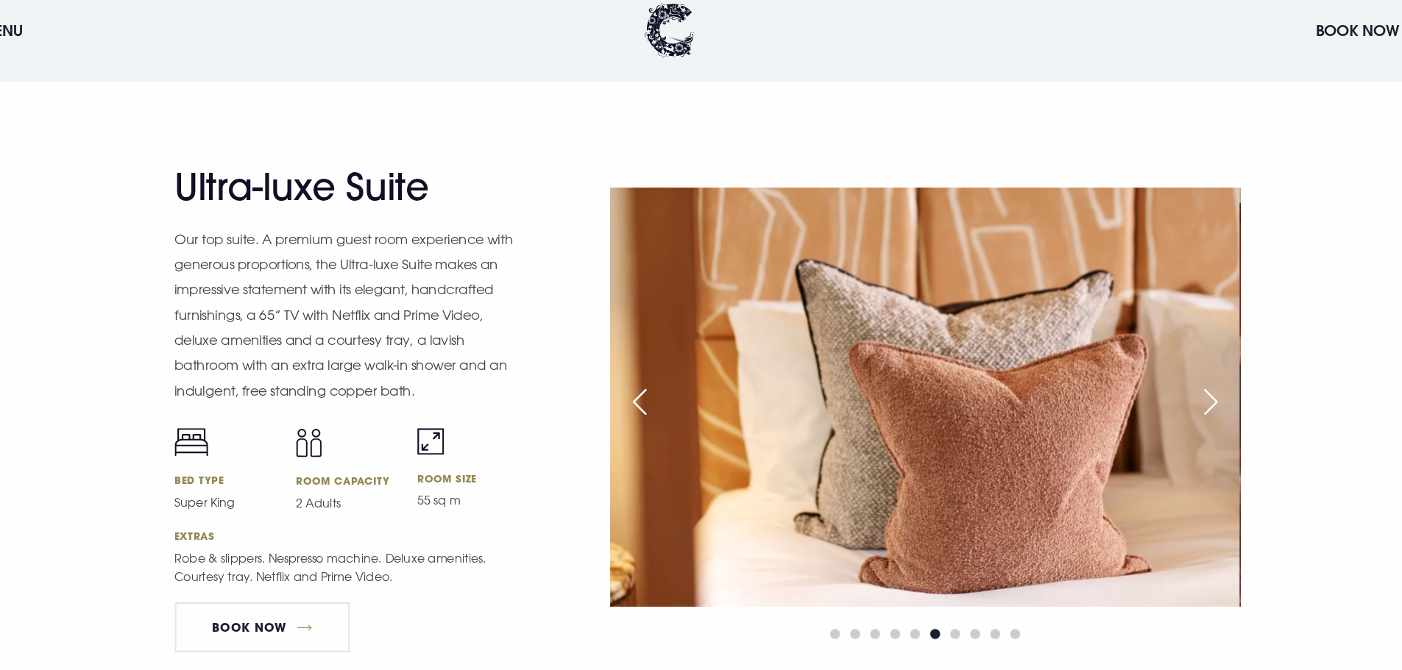
click at [667, 356] on div "Previous slide" at bounding box center [672, 366] width 37 height 32
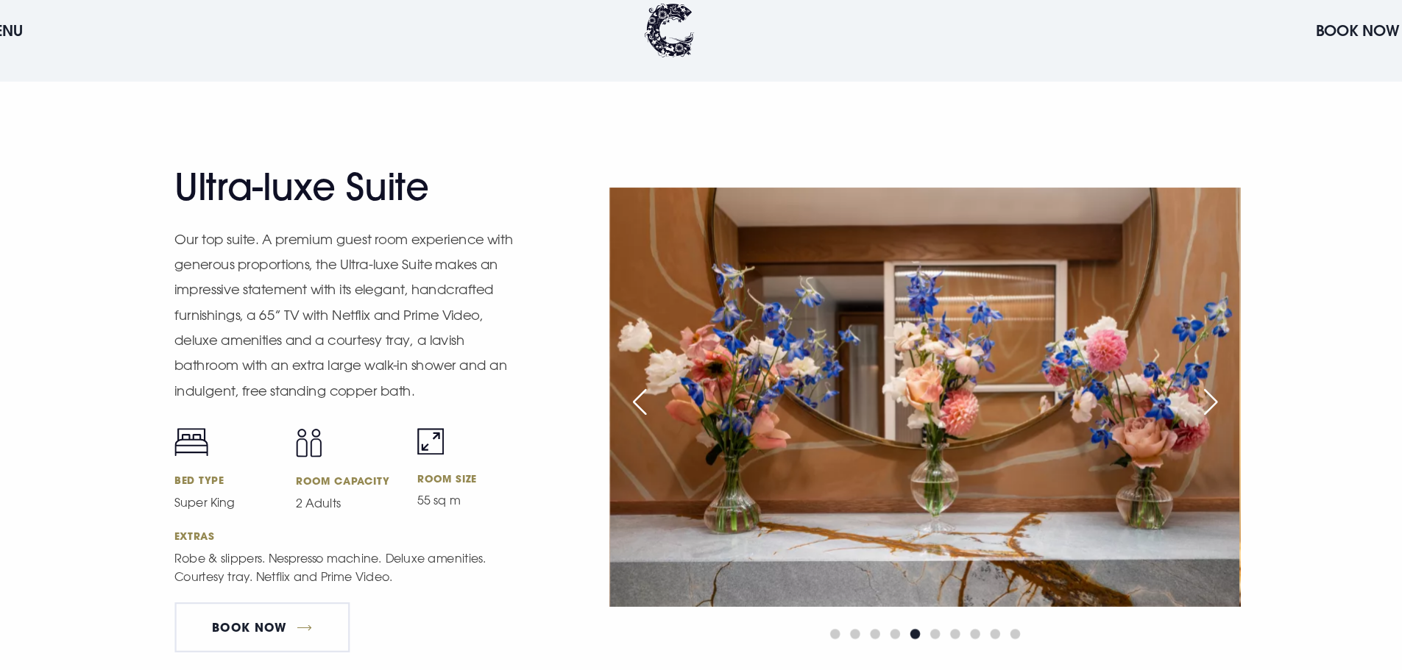
click at [667, 356] on div "Previous slide" at bounding box center [672, 366] width 37 height 32
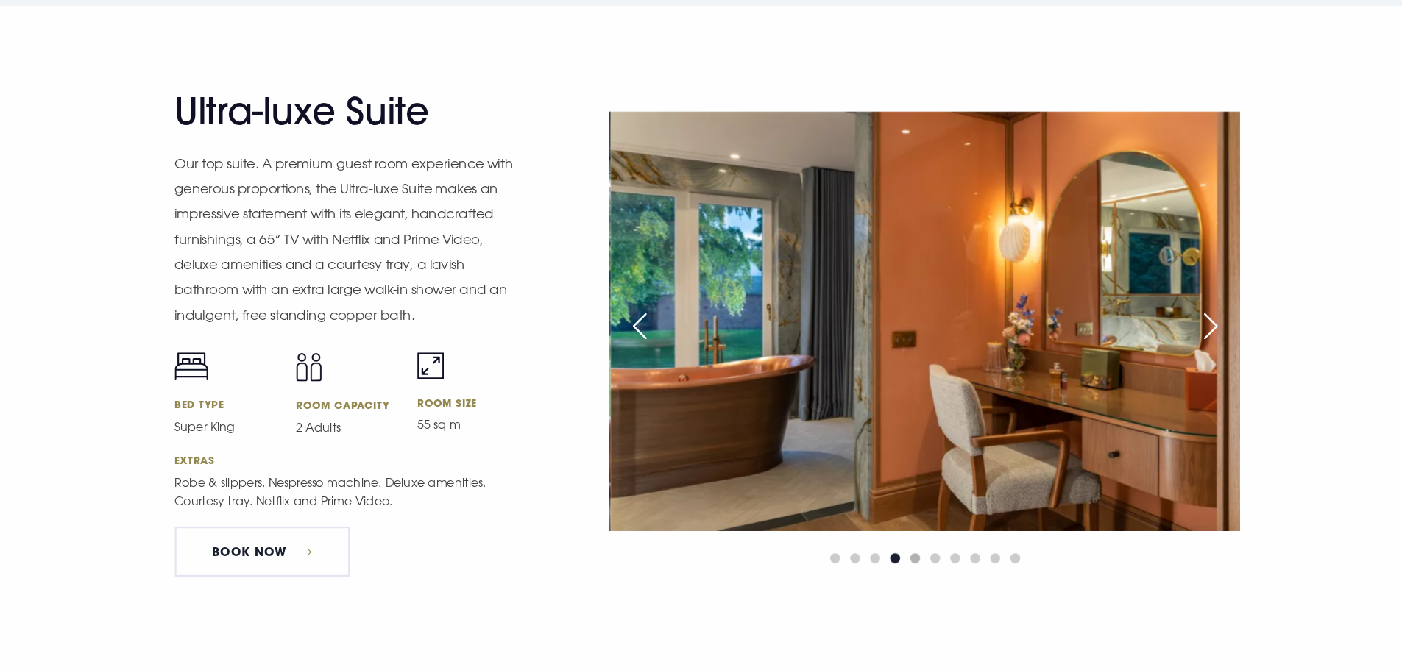
click at [917, 571] on span "Go to slide 5" at bounding box center [916, 571] width 9 height 9
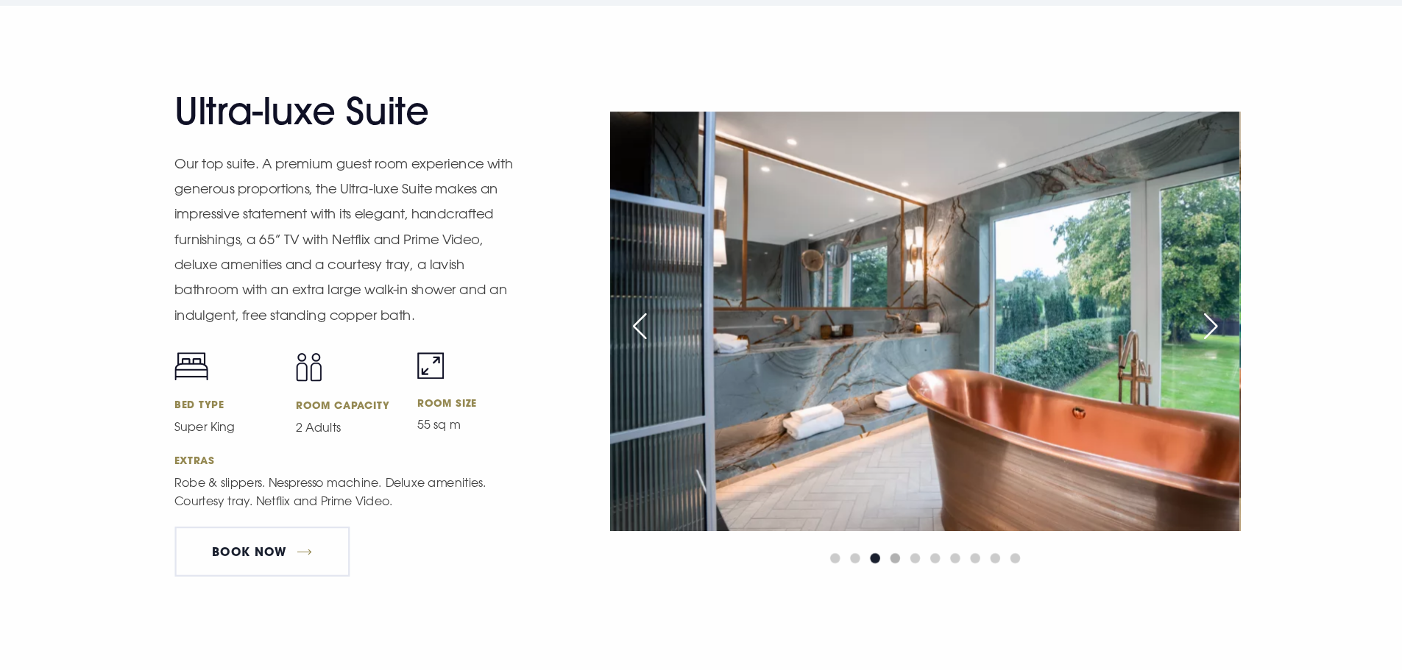
click at [894, 567] on span "Go to slide 4" at bounding box center [898, 571] width 9 height 9
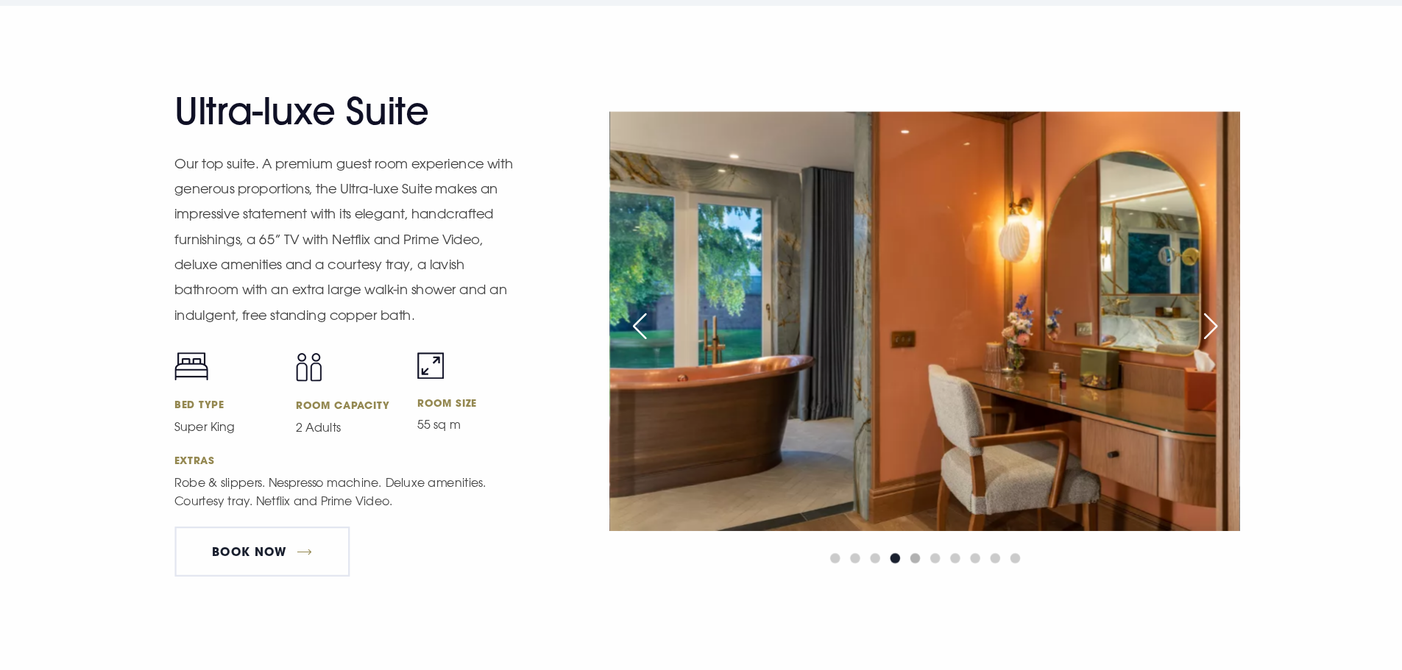
click at [916, 574] on span "Go to slide 5" at bounding box center [916, 571] width 9 height 9
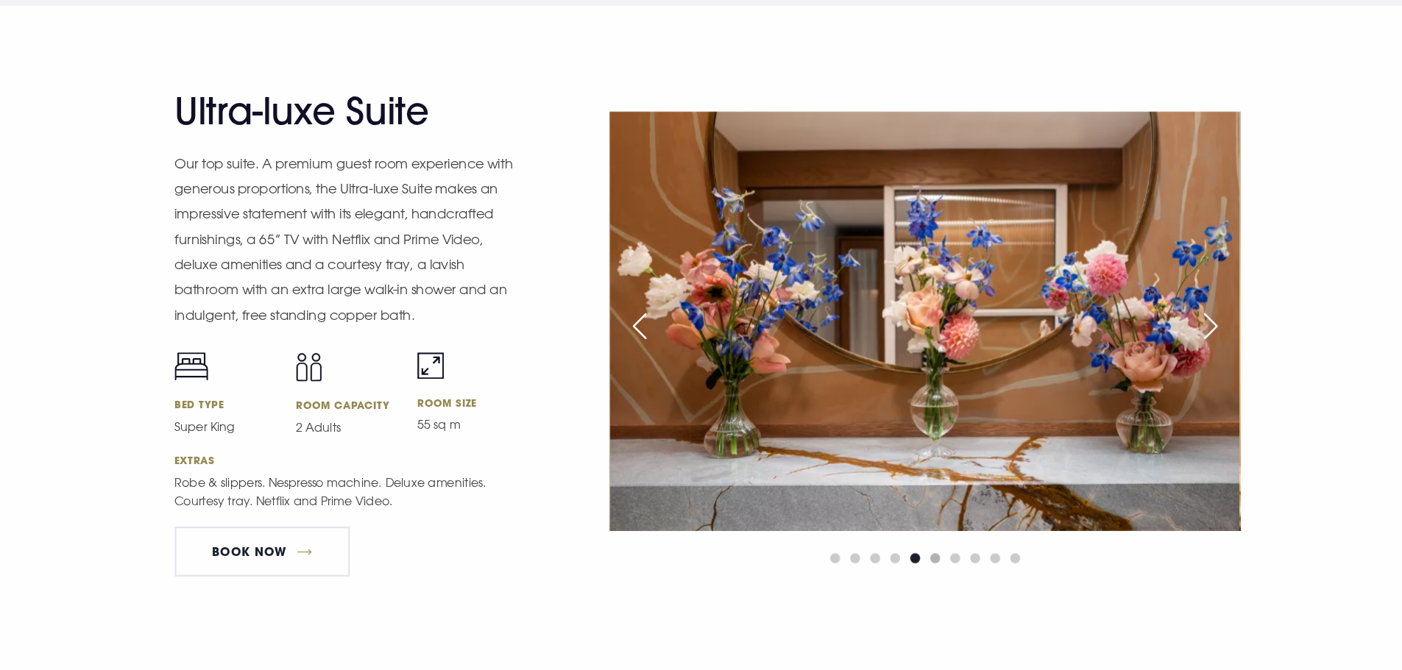
click at [935, 572] on span "Go to slide 6" at bounding box center [934, 571] width 9 height 9
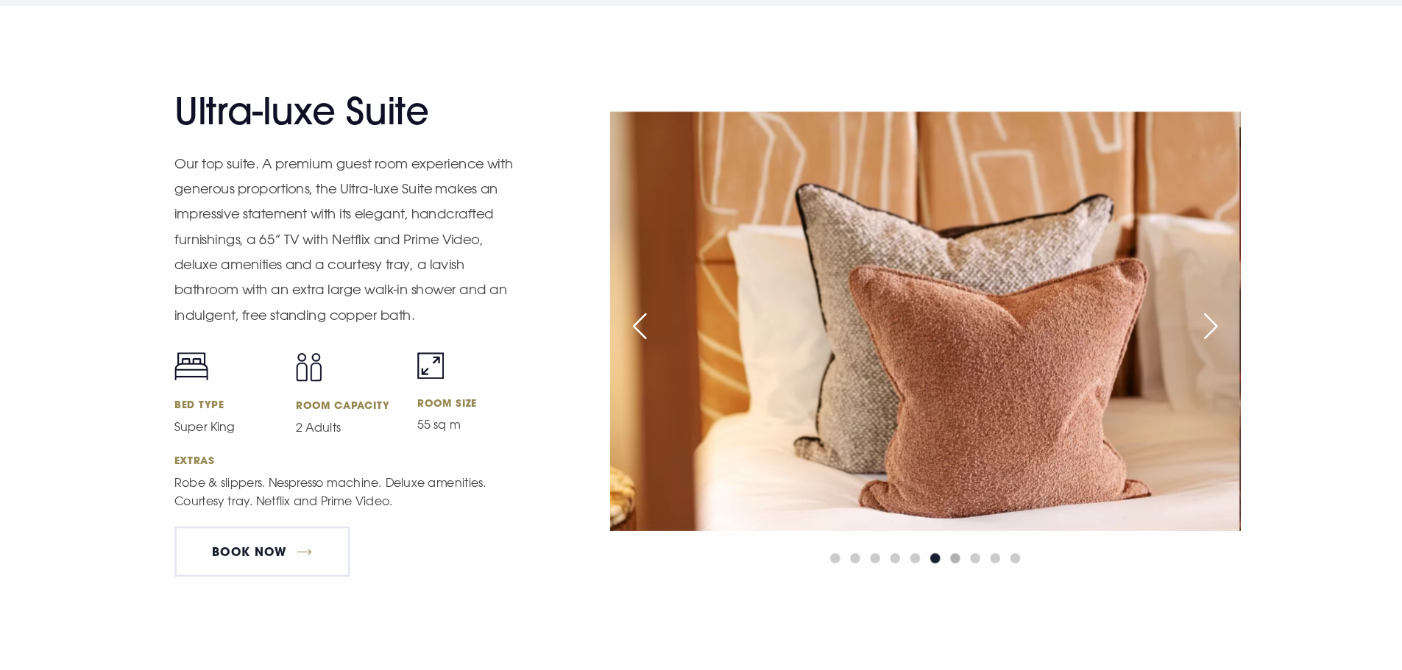
click at [950, 569] on span "Go to slide 7" at bounding box center [951, 571] width 9 height 9
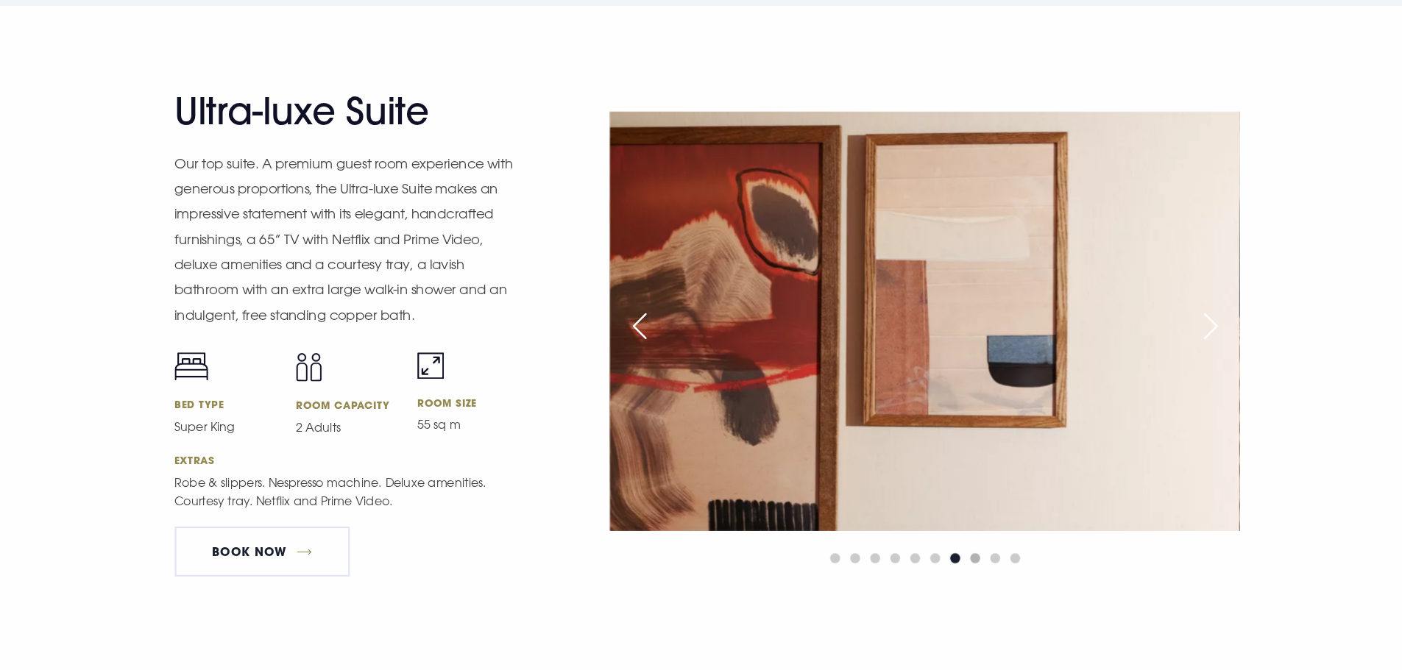
click at [969, 569] on span "Go to slide 8" at bounding box center [969, 571] width 9 height 9
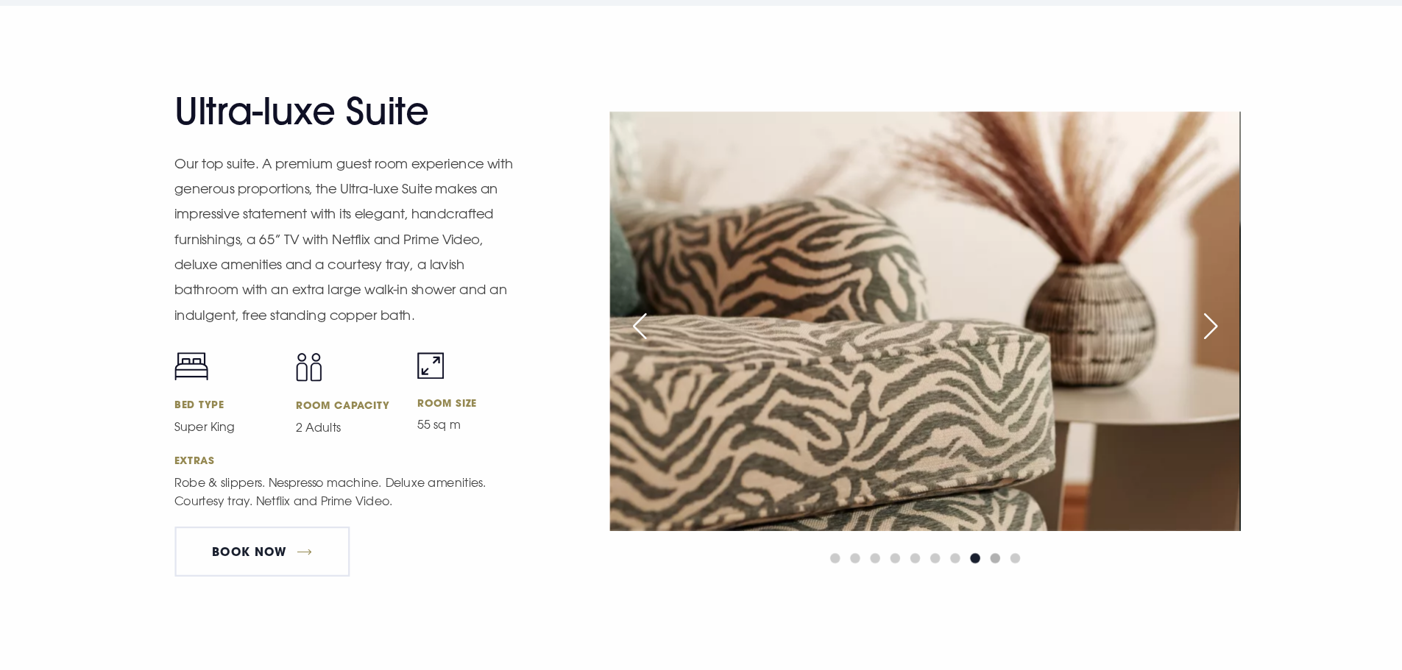
click at [983, 568] on span "Go to slide 9" at bounding box center [987, 571] width 9 height 9
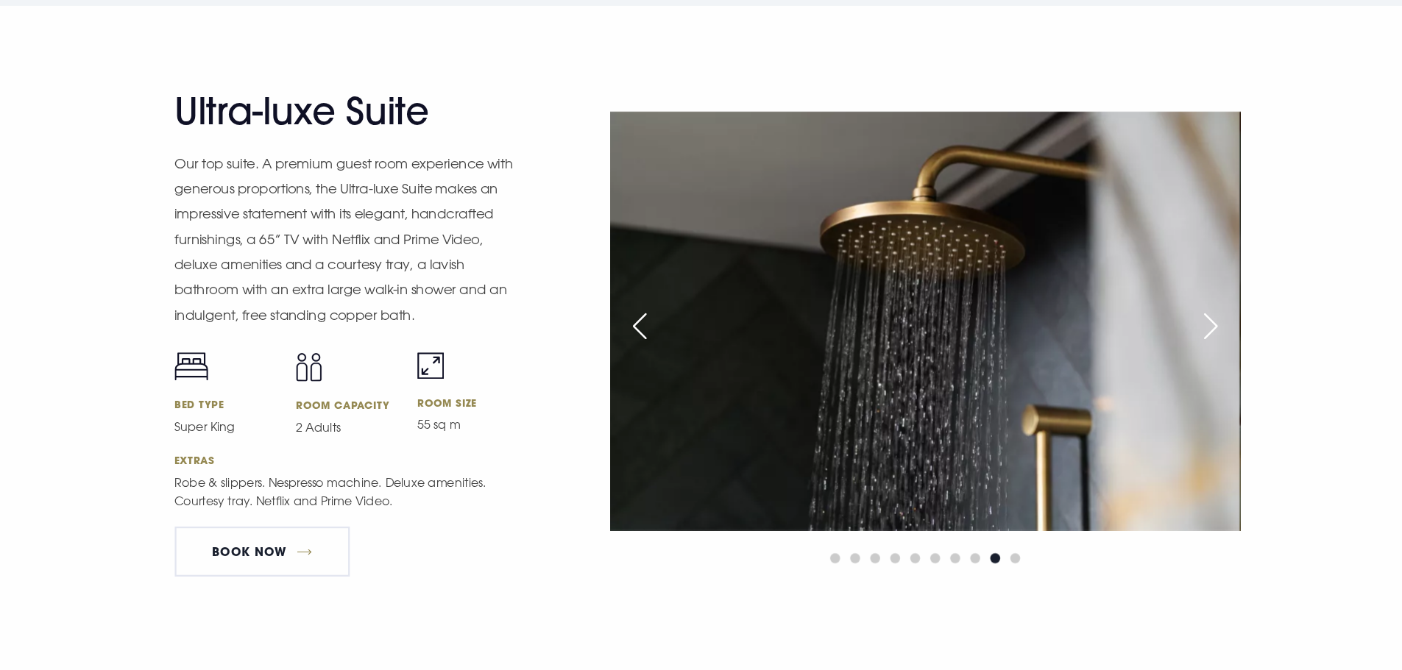
click at [1010, 570] on div at bounding box center [925, 572] width 556 height 18
